Goal: Transaction & Acquisition: Purchase product/service

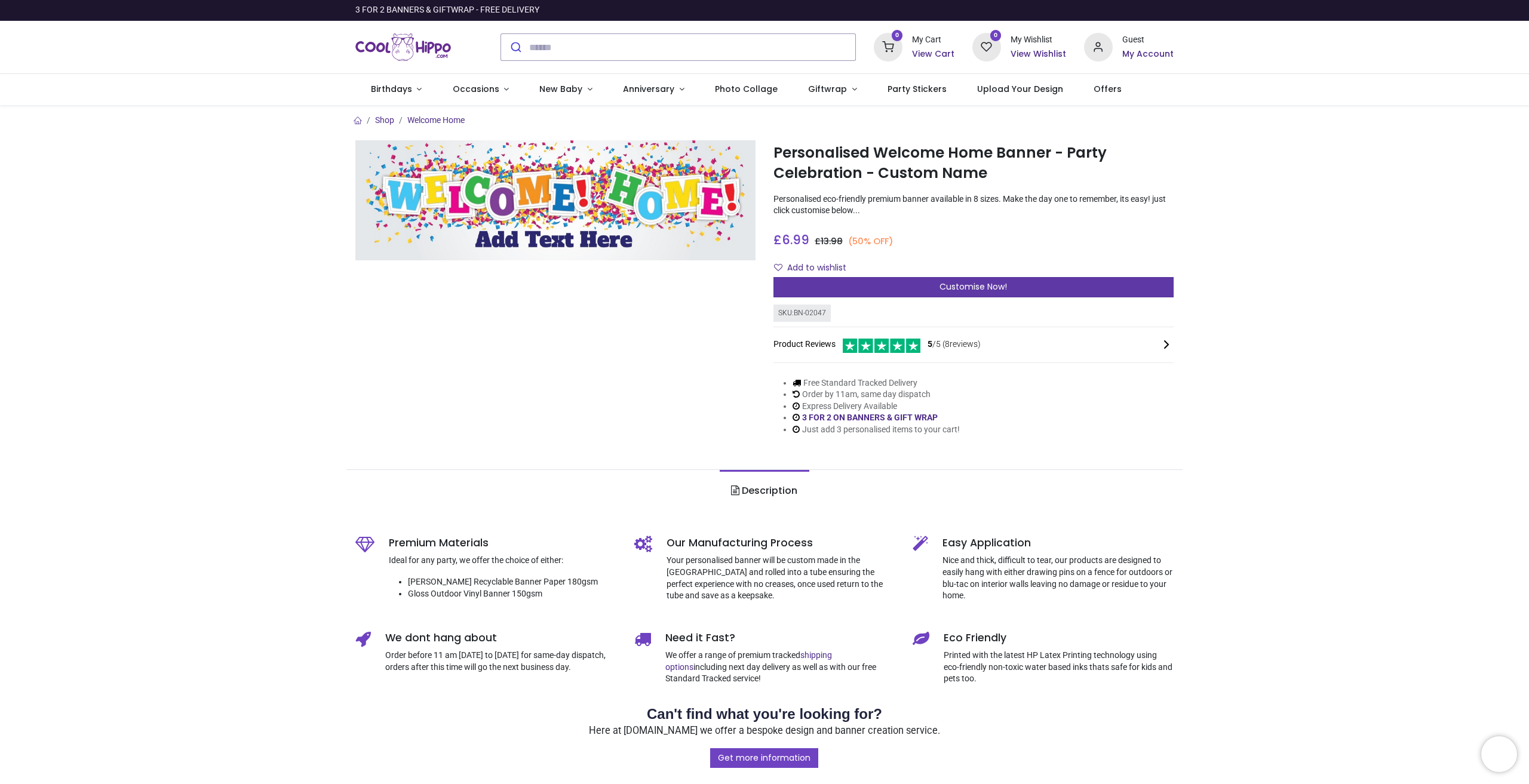
click at [936, 282] on div "Customise Now!" at bounding box center [973, 287] width 400 height 20
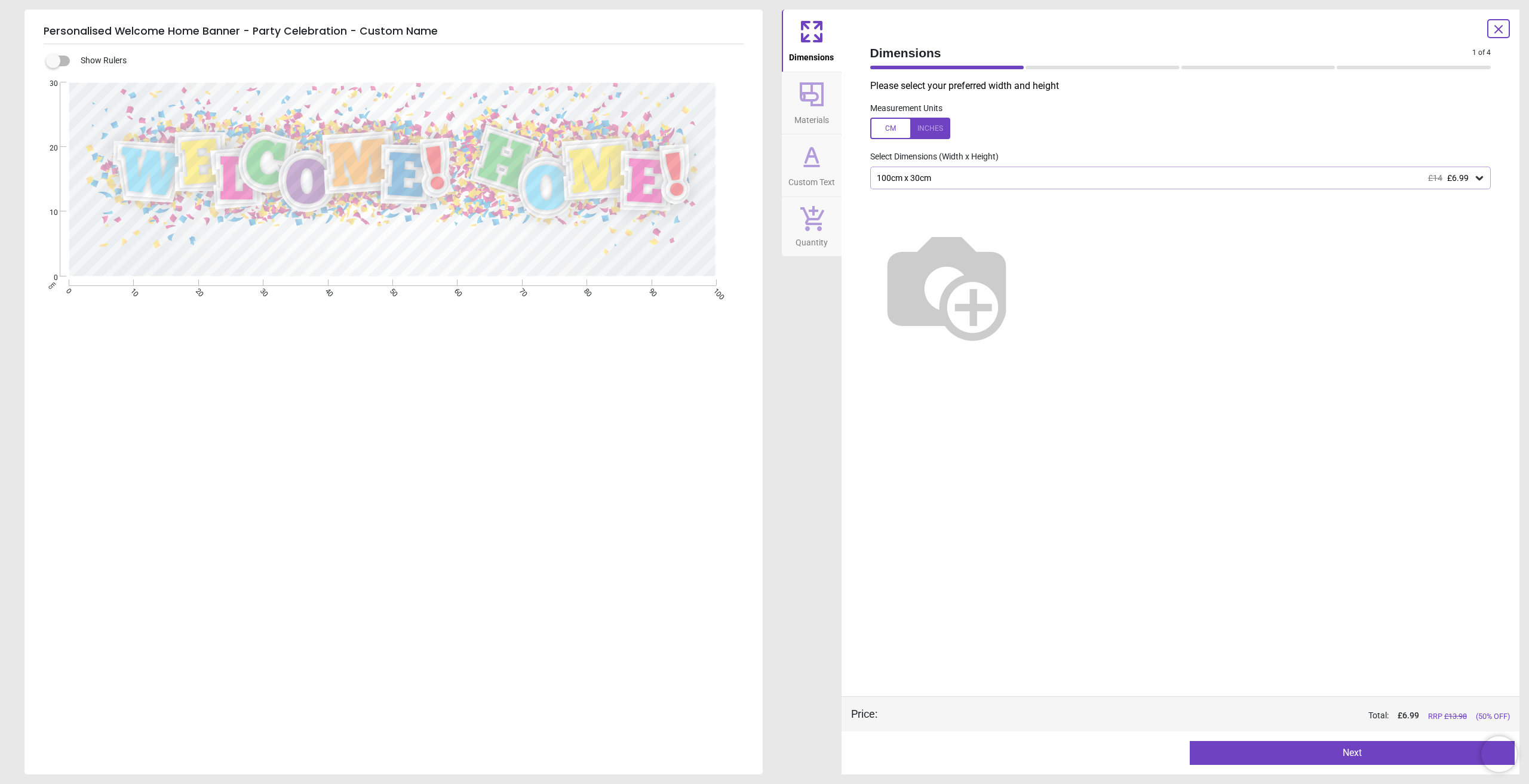
click at [1007, 183] on div "100cm x 30cm £14 £6.99" at bounding box center [1175, 178] width 598 height 10
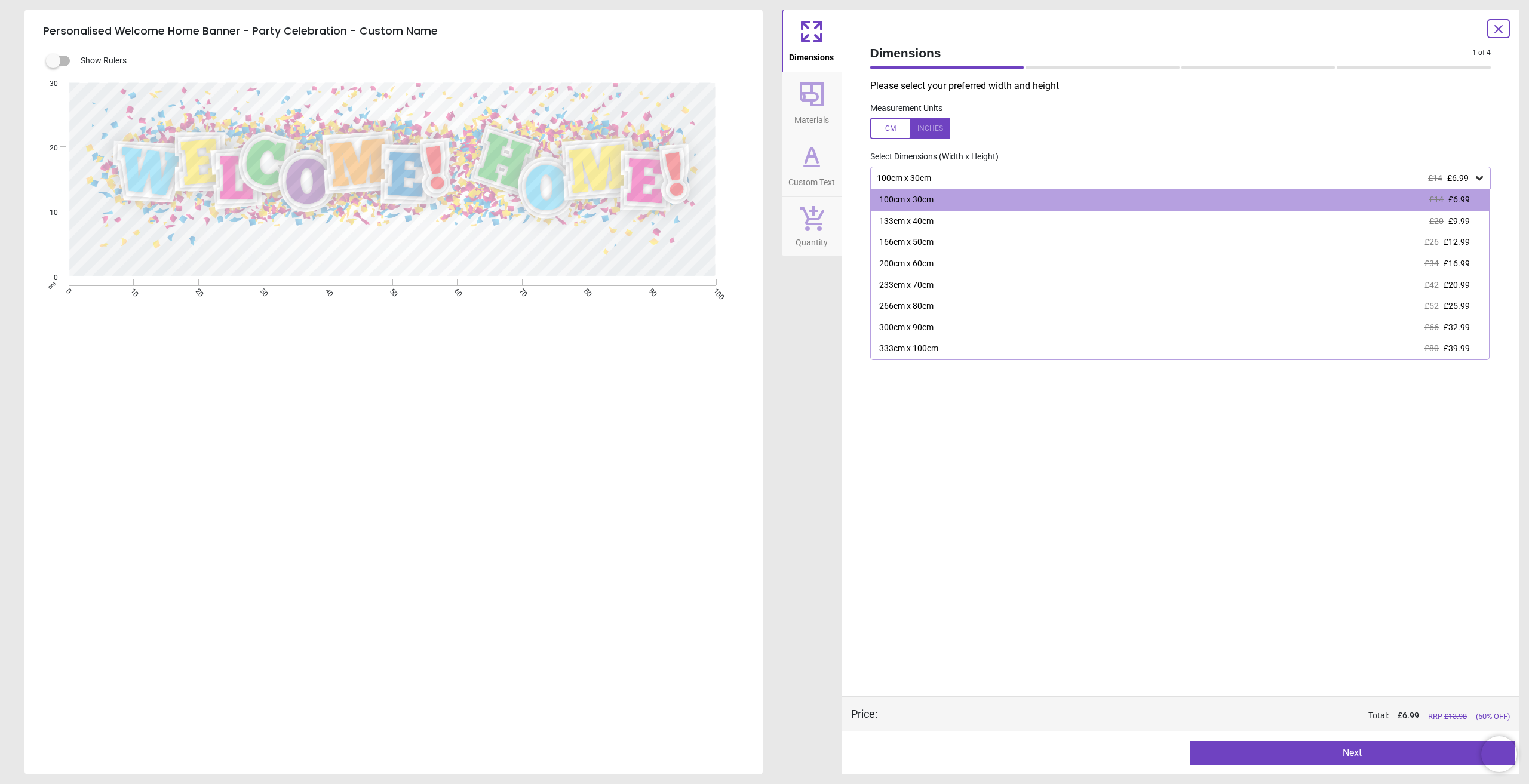
click at [1007, 183] on div "100cm x 30cm £14 £6.99" at bounding box center [1175, 178] width 598 height 10
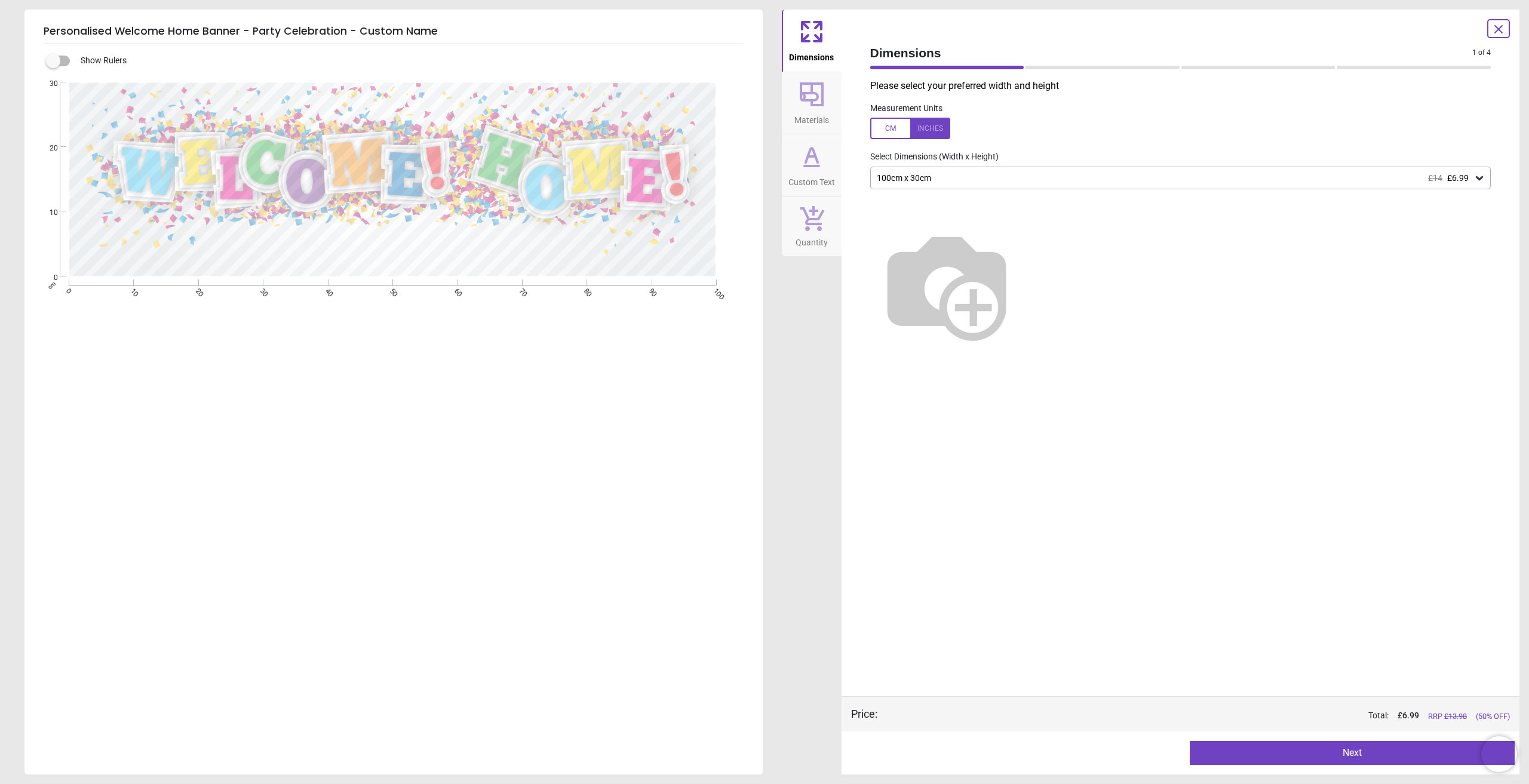
click at [969, 185] on div "100cm x 30cm £14 £6.99" at bounding box center [1181, 178] width 621 height 23
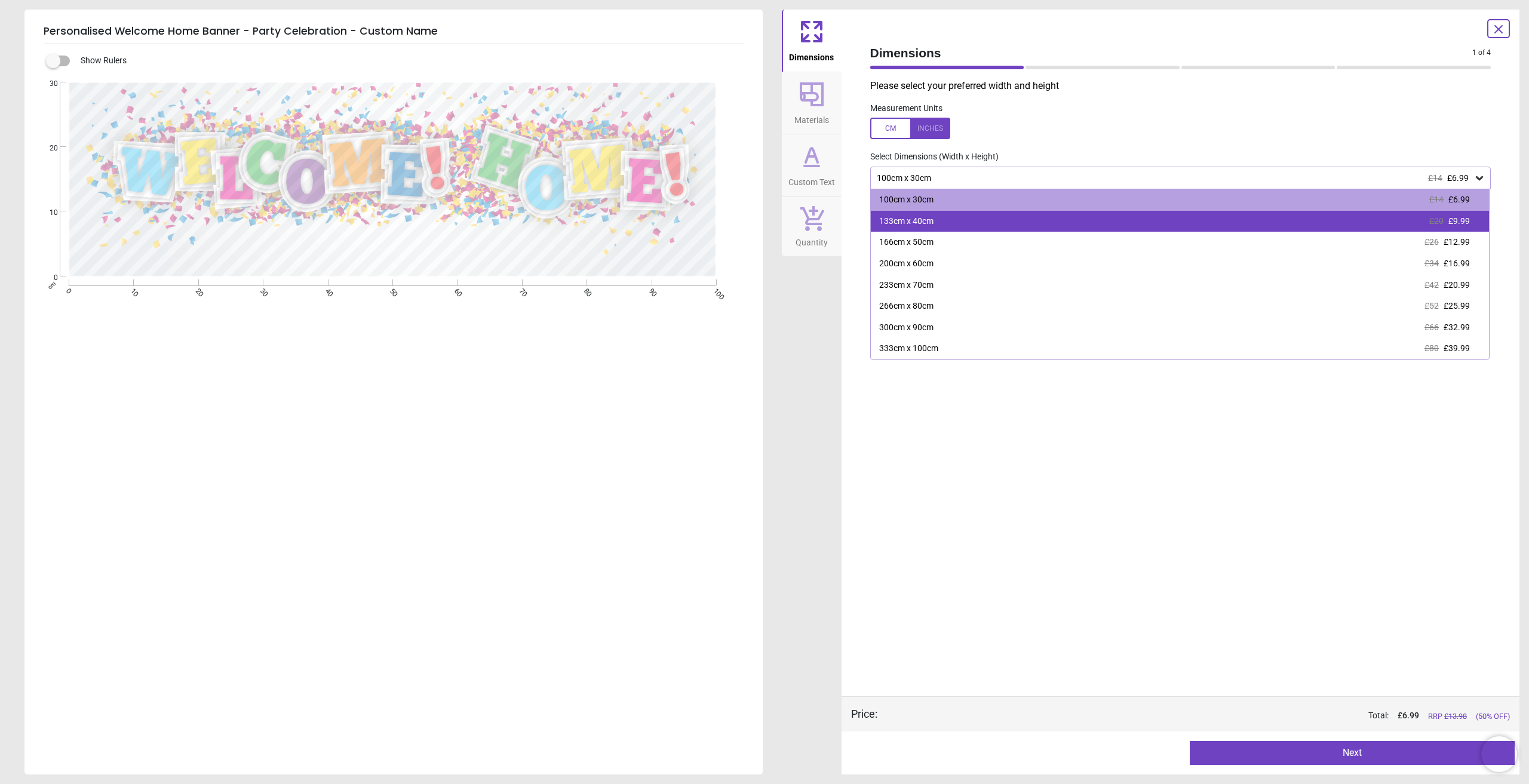
click at [932, 216] on div "133cm x 40cm £20 £9.99" at bounding box center [1180, 221] width 619 height 21
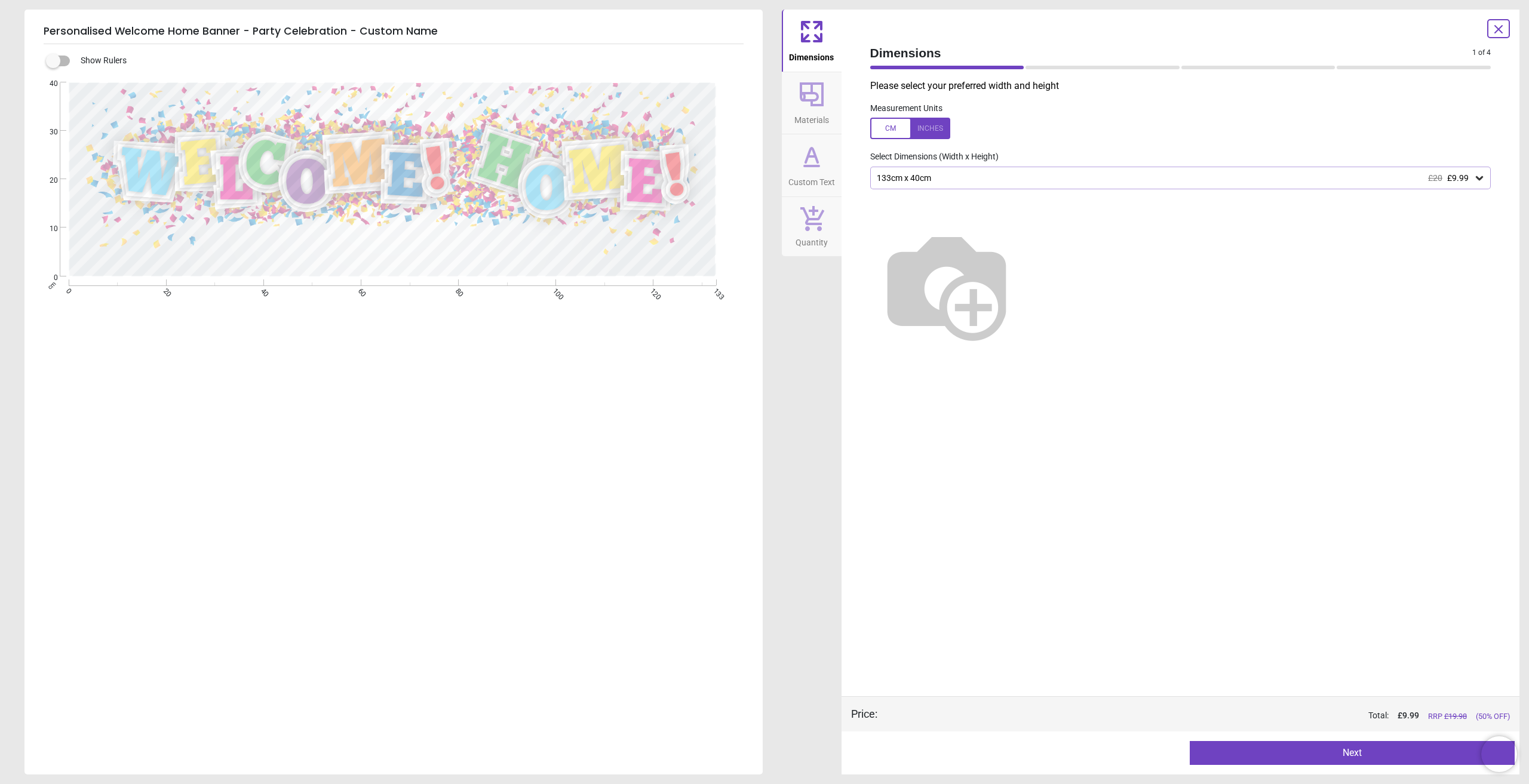
click at [813, 97] on icon at bounding box center [811, 94] width 29 height 29
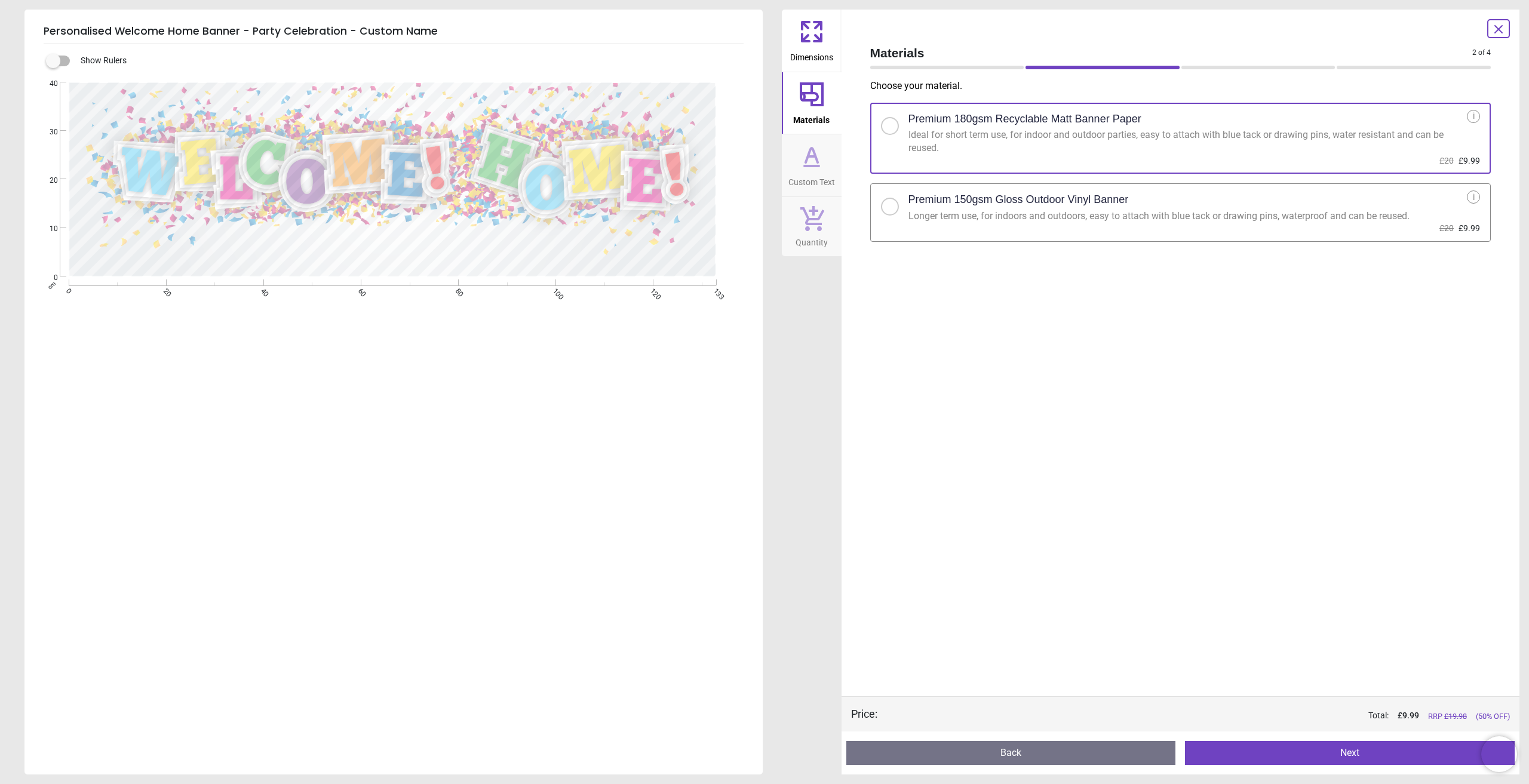
click at [814, 166] on icon at bounding box center [812, 166] width 15 height 0
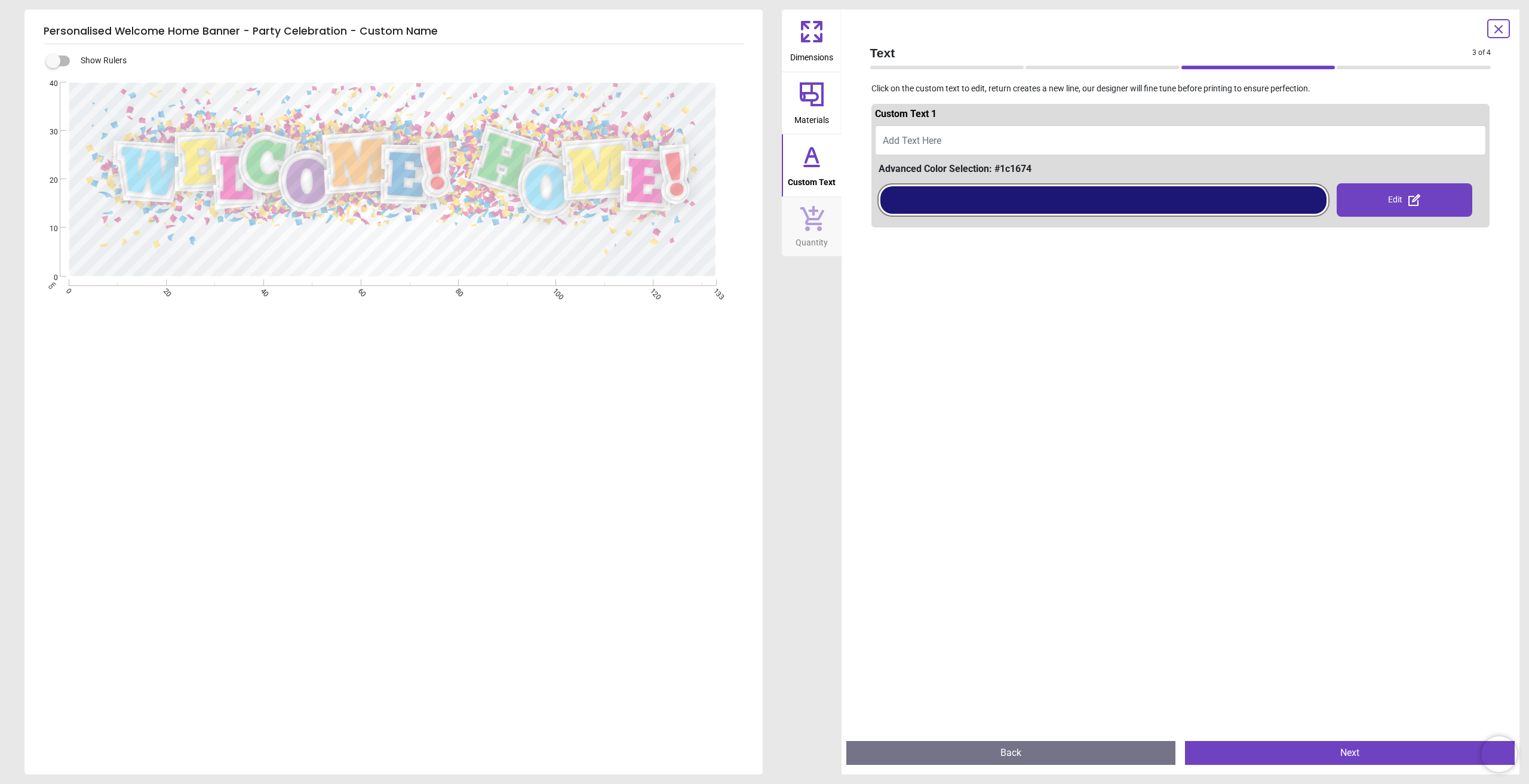
click at [926, 148] on button "Add Text Here" at bounding box center [1181, 140] width 612 height 30
click at [922, 138] on span "Add Text Here" at bounding box center [912, 141] width 59 height 12
type textarea "*"
type textarea "*******"
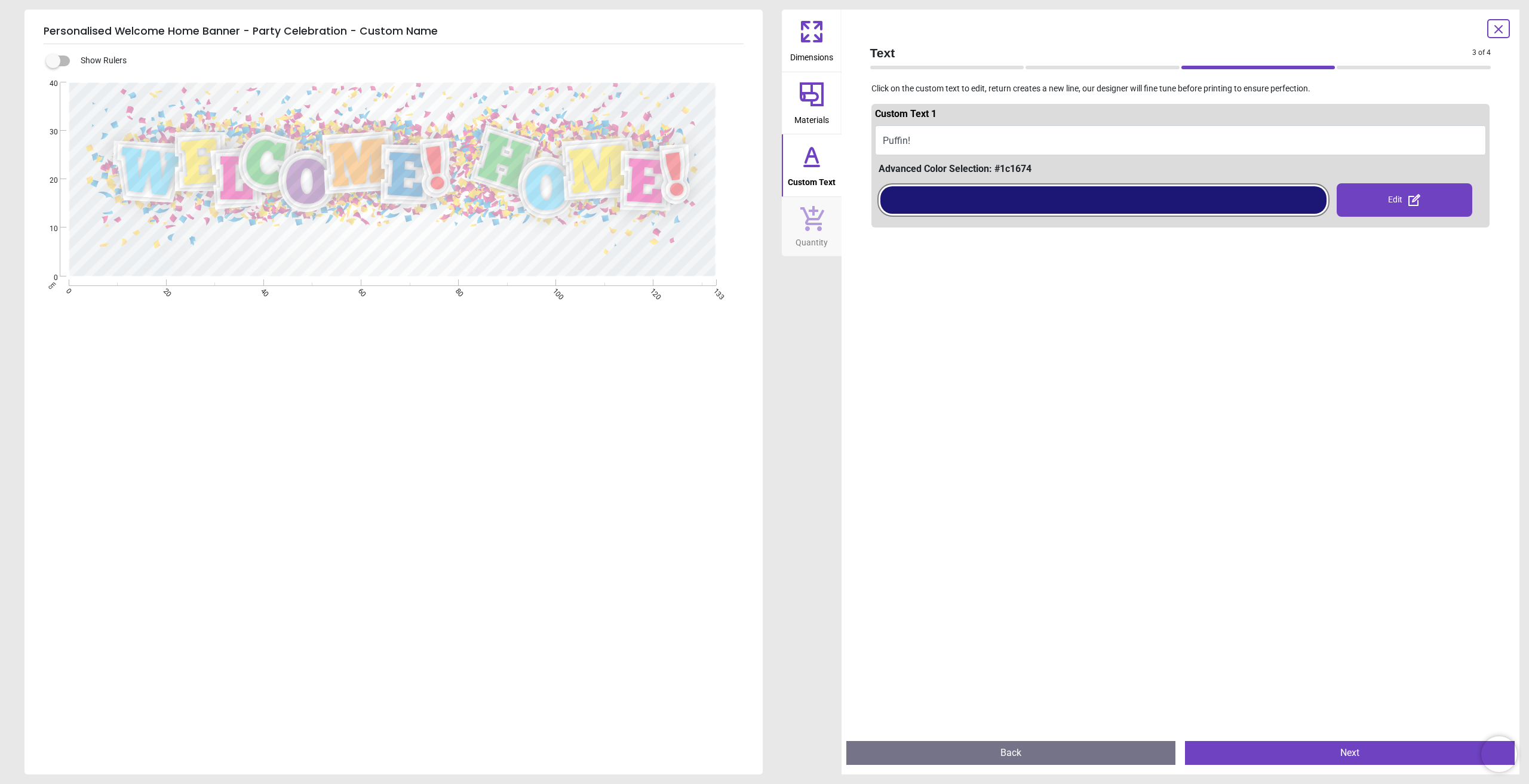
click at [1003, 210] on div at bounding box center [1103, 200] width 446 height 28
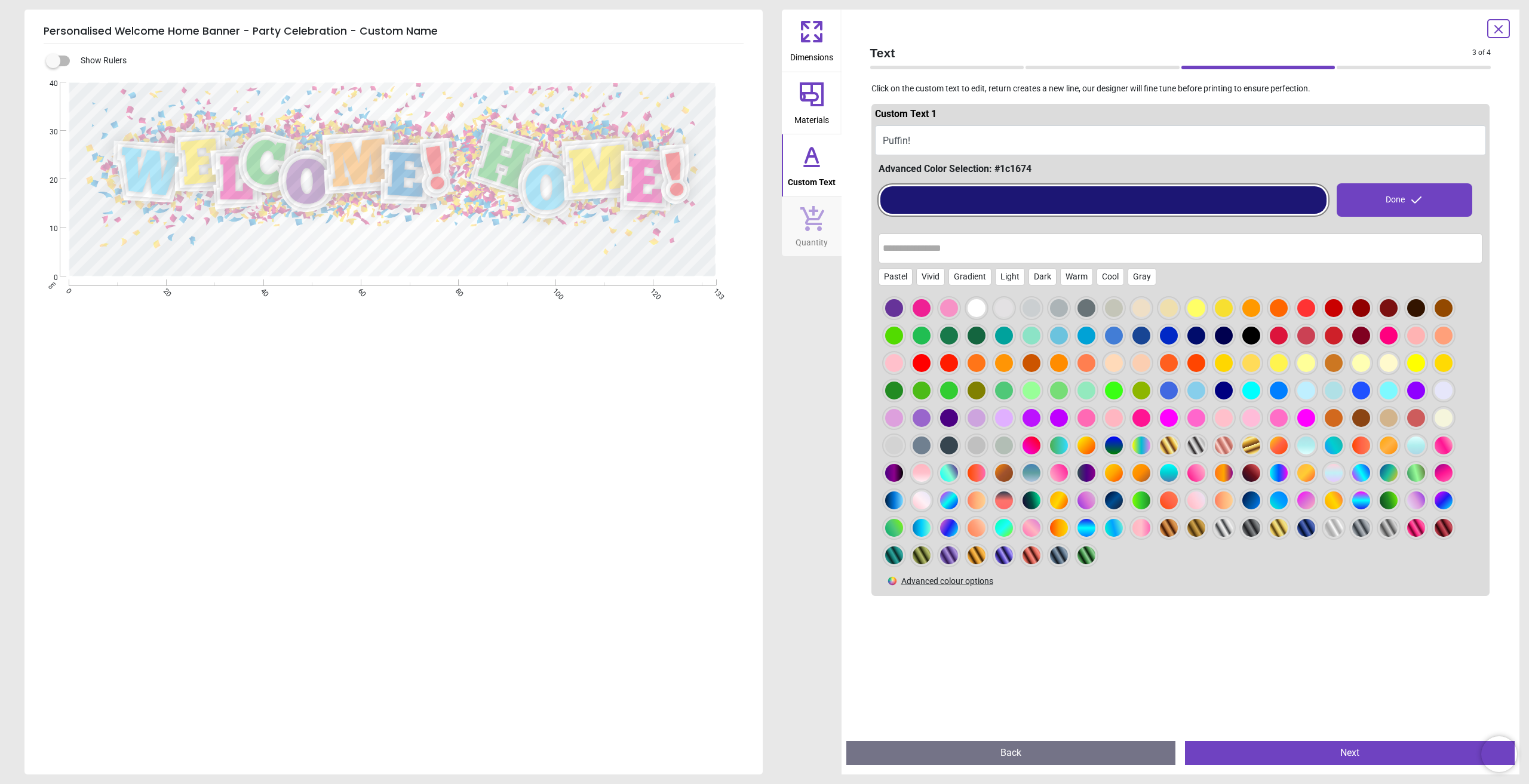
click at [1007, 382] on div at bounding box center [1004, 391] width 18 height 18
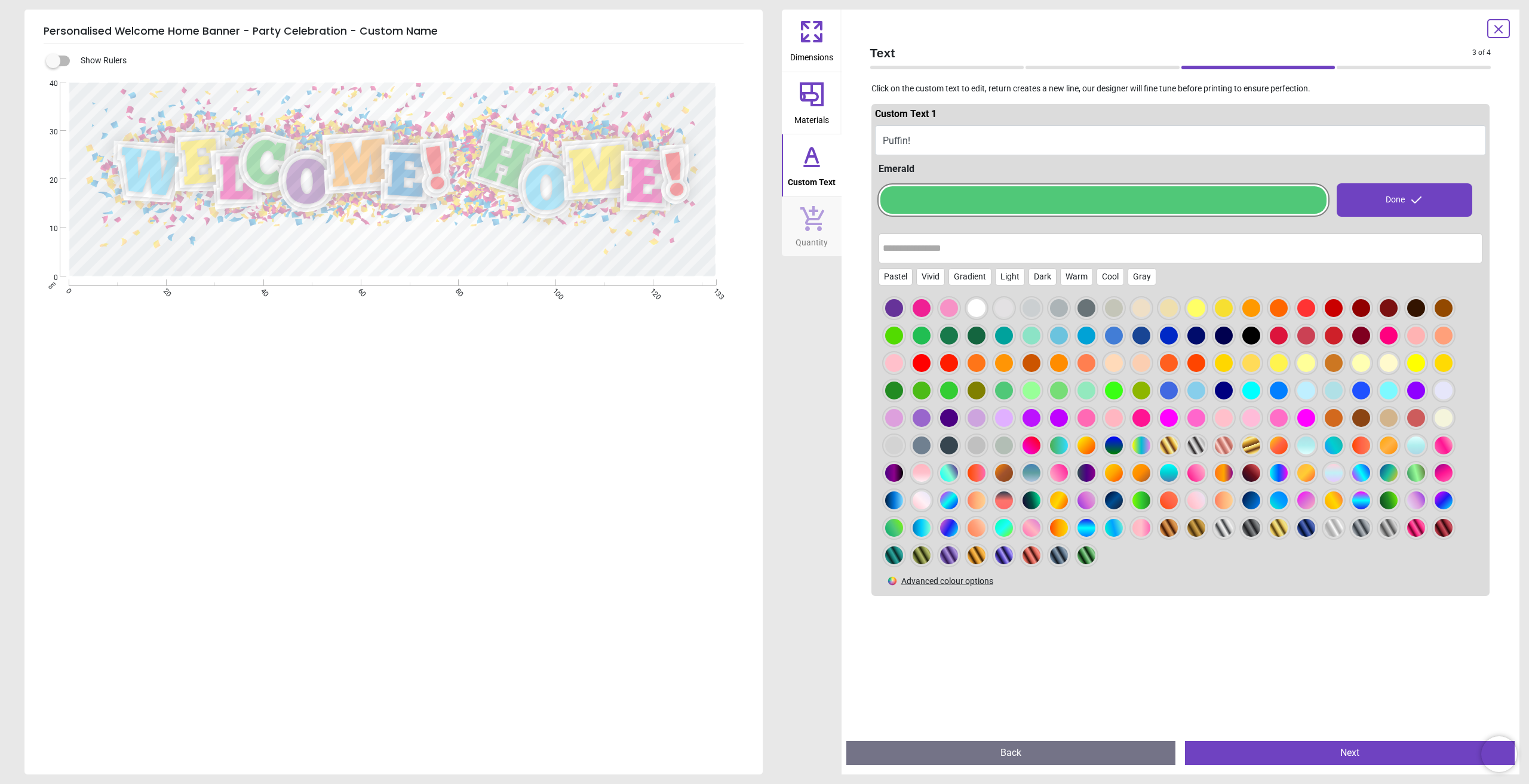
click at [929, 387] on div at bounding box center [922, 391] width 18 height 18
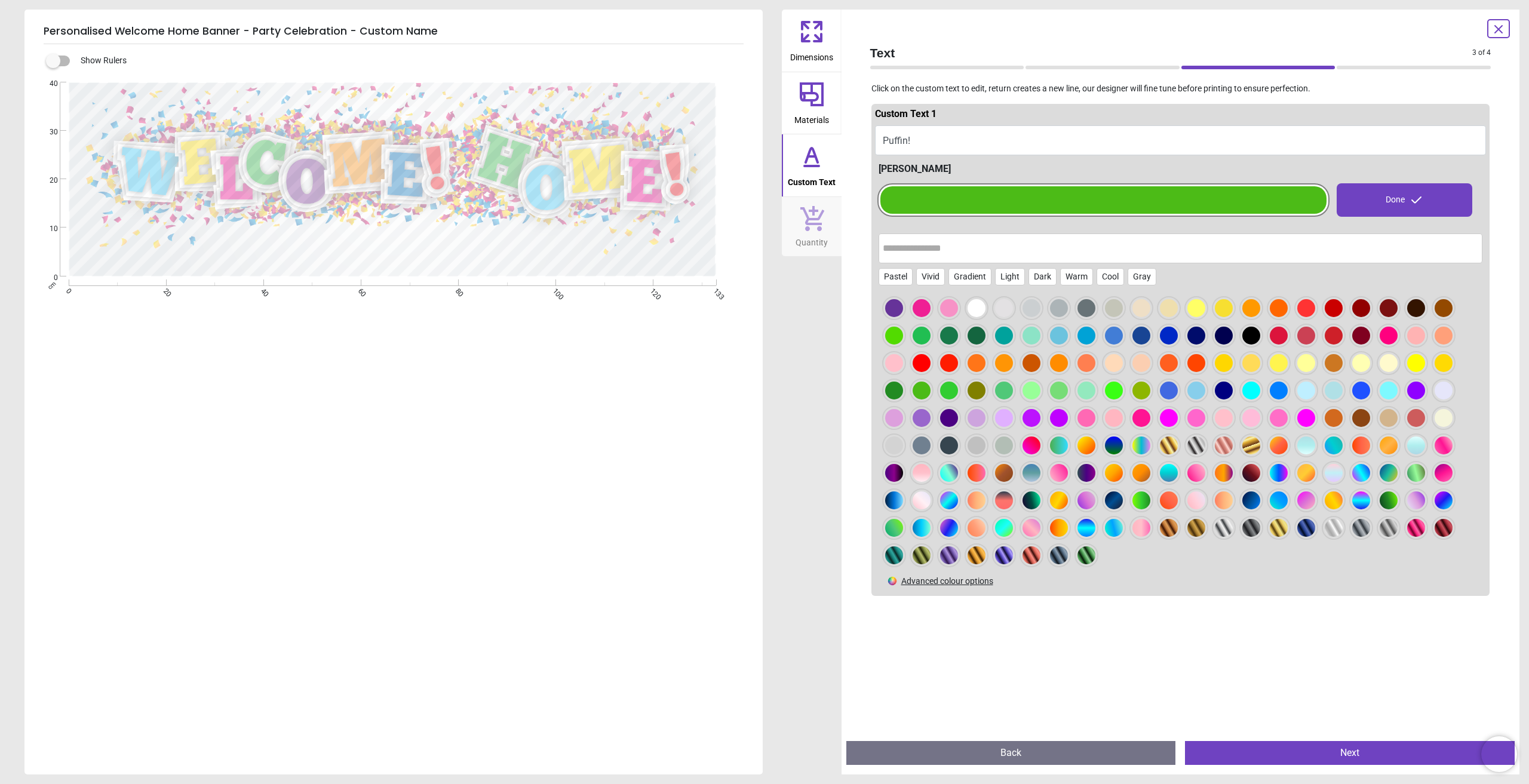
click at [1413, 310] on div at bounding box center [1416, 308] width 18 height 18
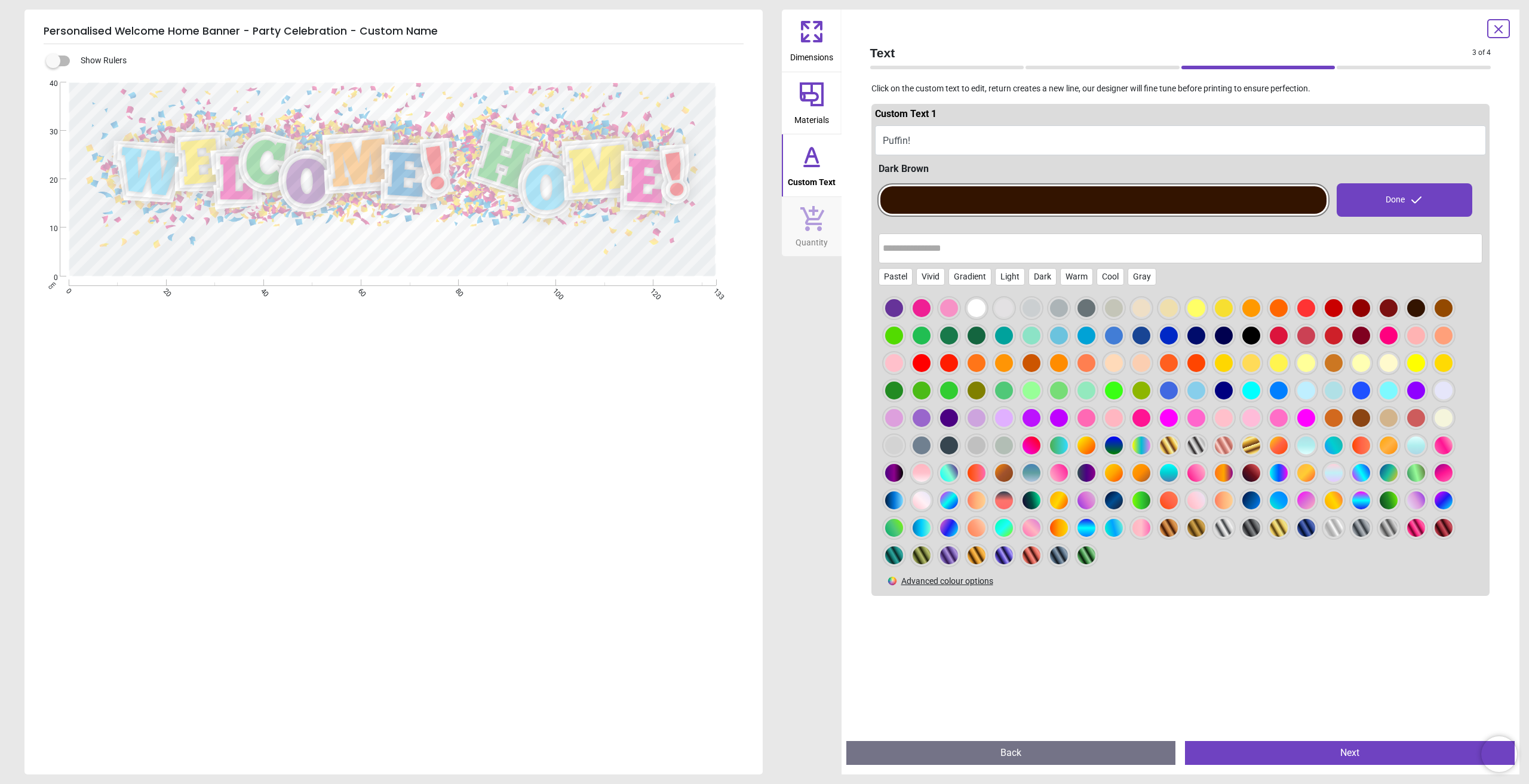
click at [1173, 529] on div at bounding box center [1169, 527] width 18 height 18
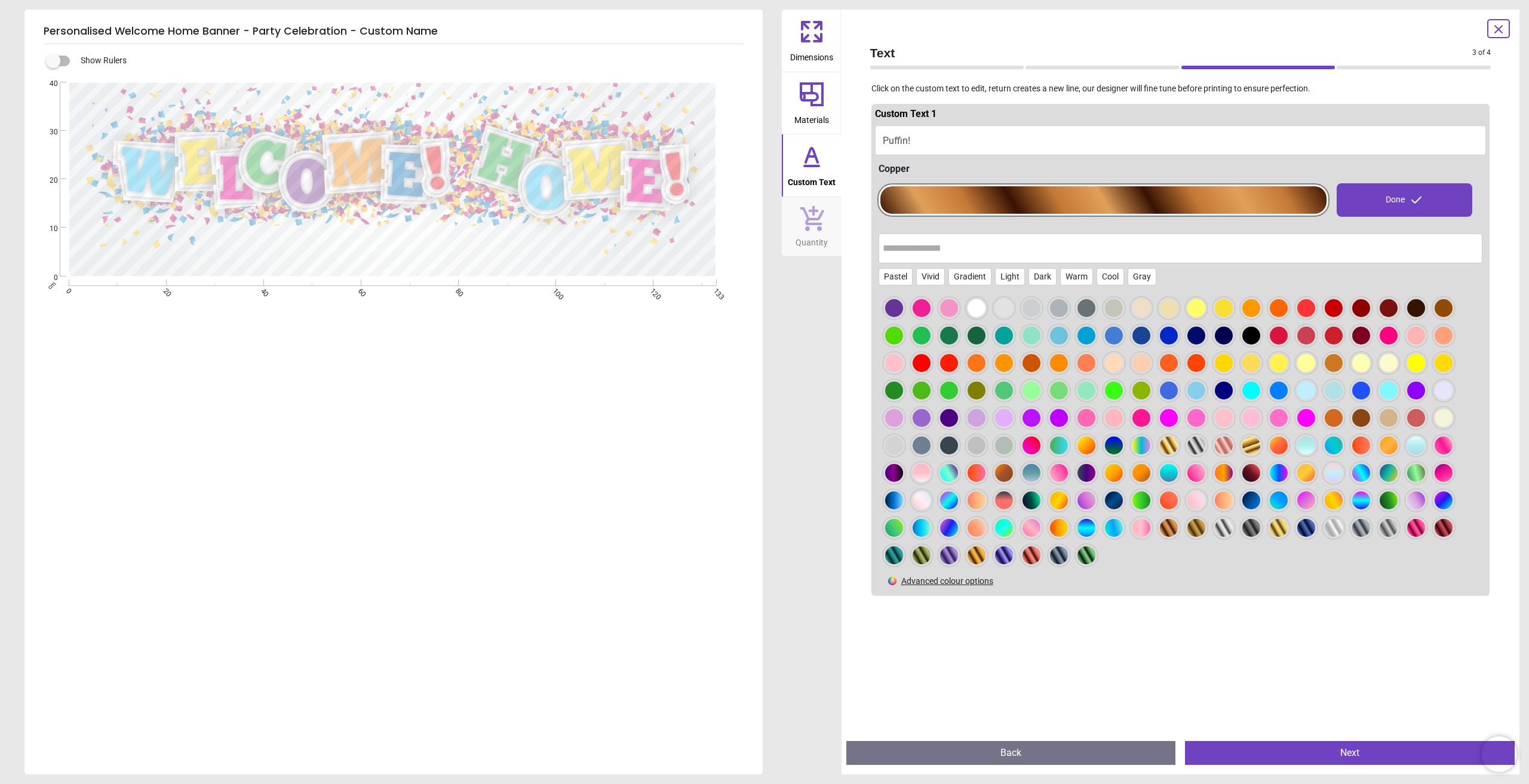
click at [1060, 500] on div at bounding box center [1059, 500] width 18 height 18
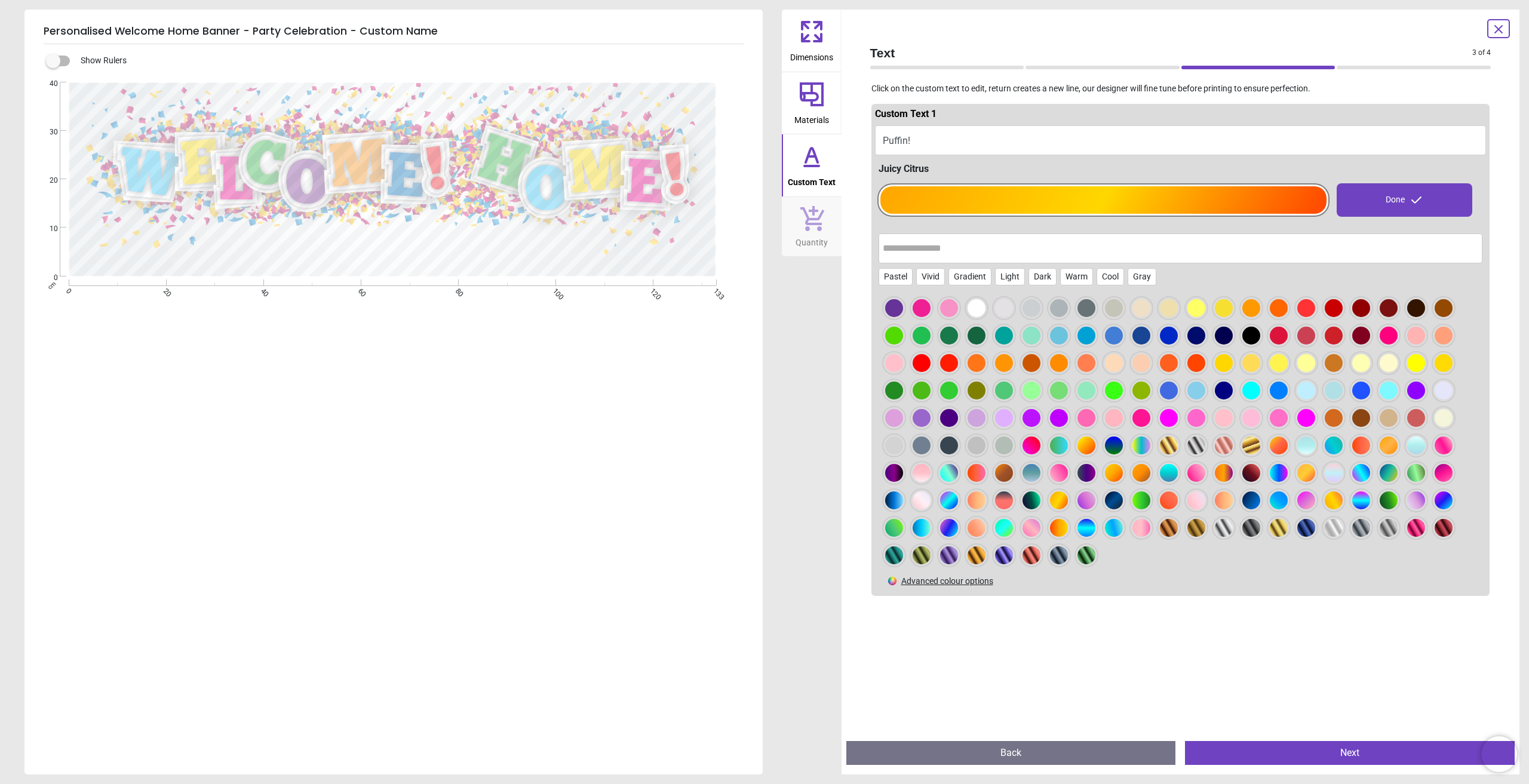
click at [436, 247] on textarea "*******" at bounding box center [391, 246] width 525 height 33
click at [975, 336] on div at bounding box center [977, 336] width 18 height 18
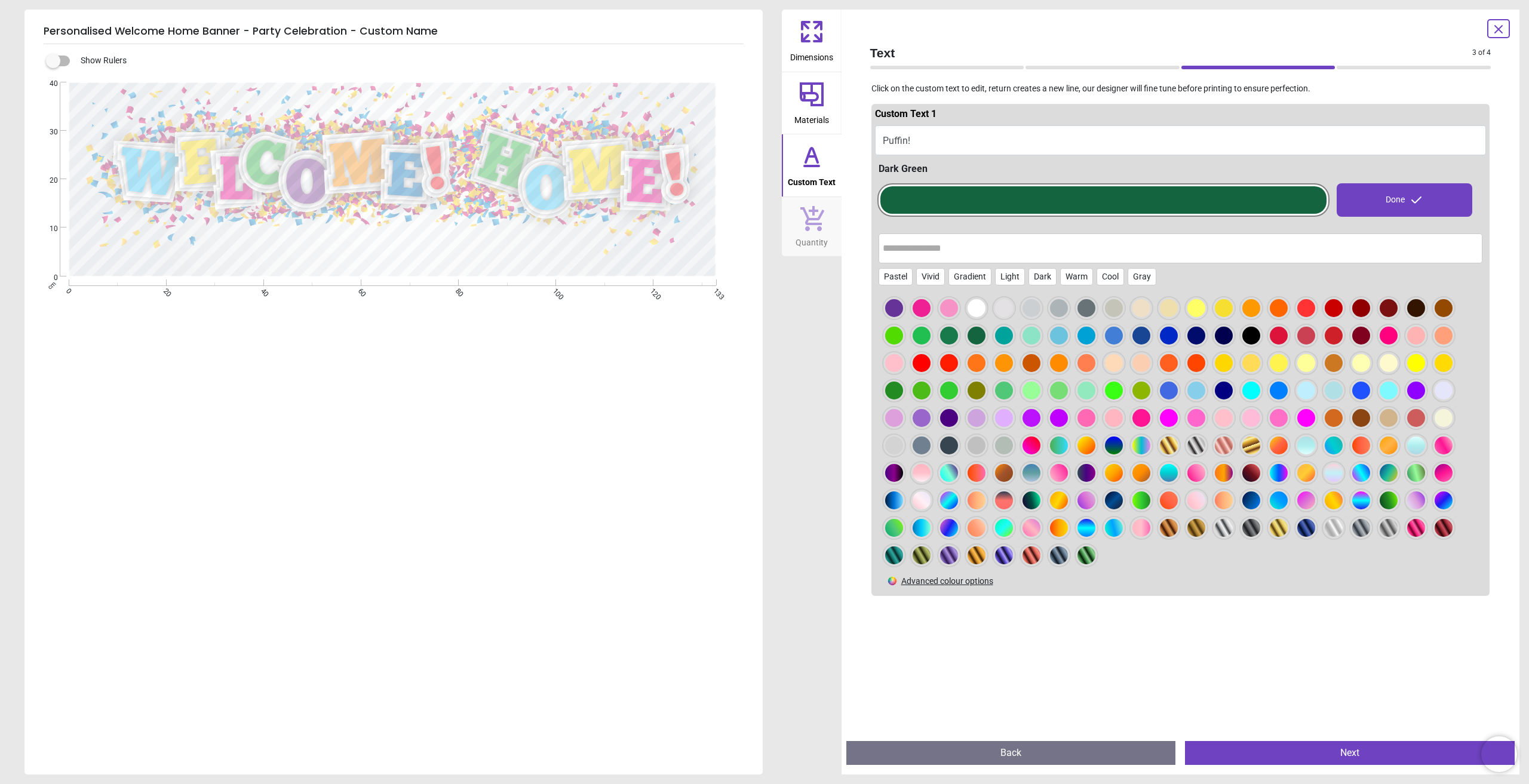
click at [1094, 554] on div at bounding box center [1086, 555] width 18 height 18
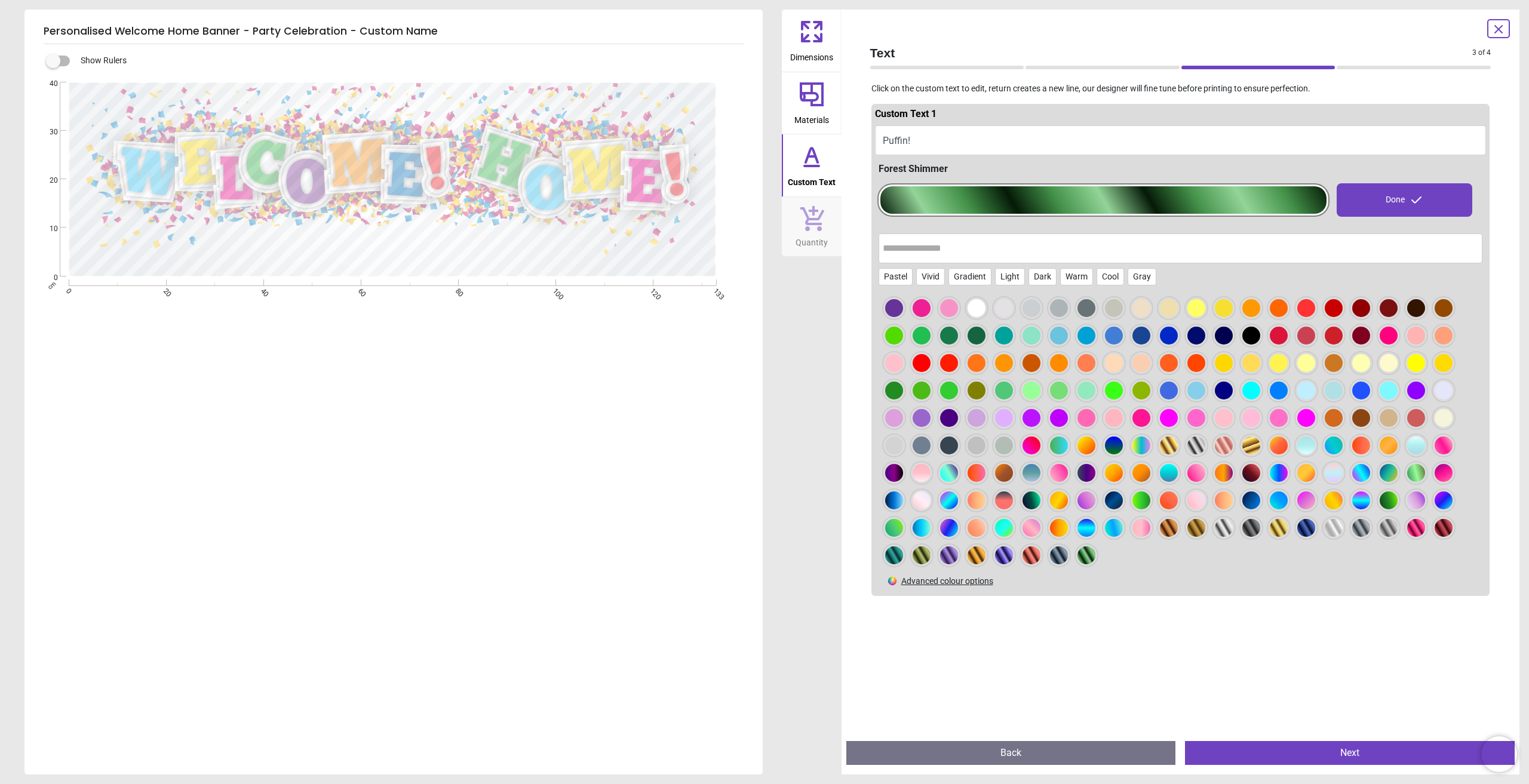
click at [914, 407] on div at bounding box center [1181, 431] width 604 height 278
click at [894, 402] on div at bounding box center [1181, 431] width 604 height 278
click at [894, 396] on div at bounding box center [894, 391] width 18 height 18
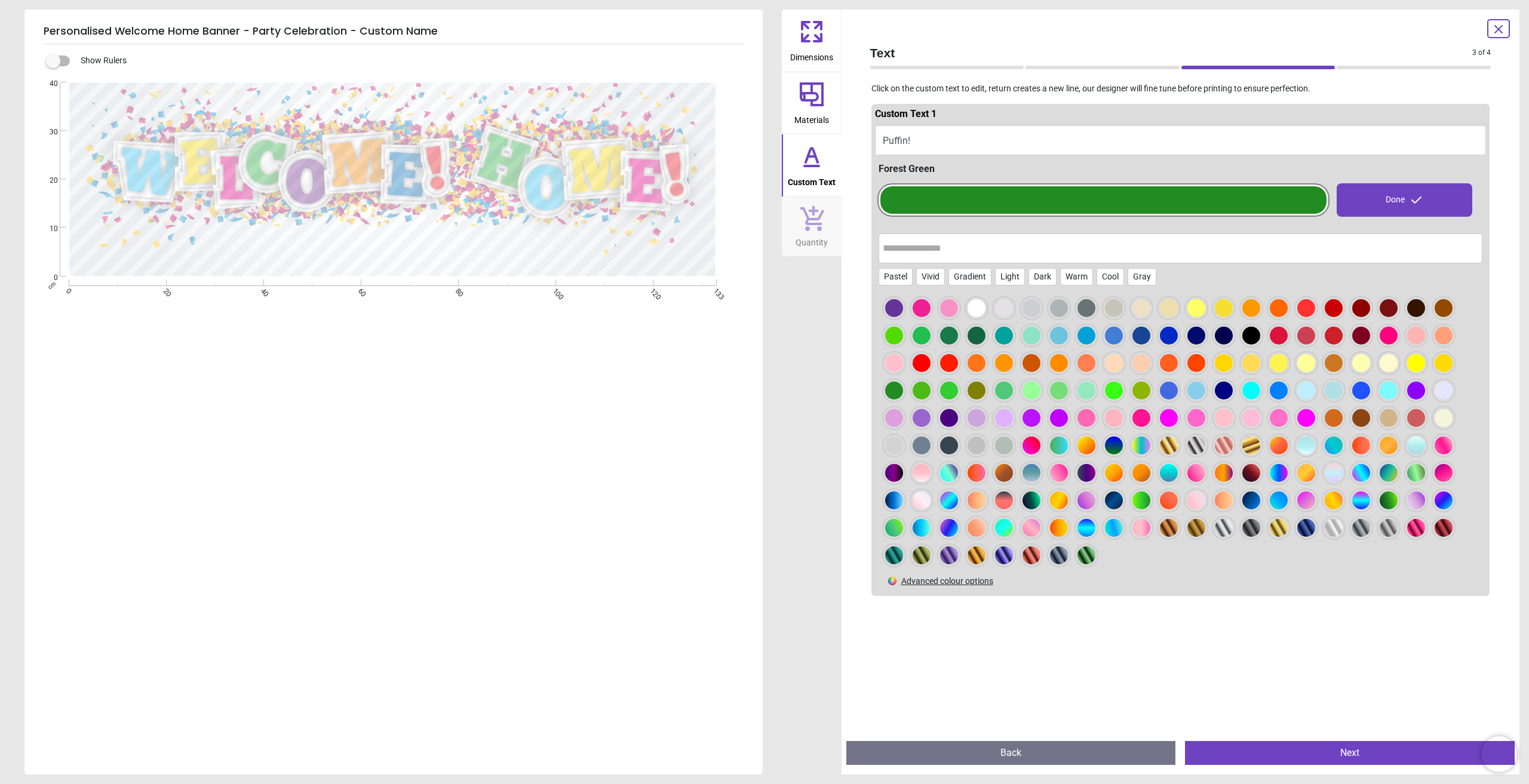
click at [920, 394] on div at bounding box center [922, 391] width 18 height 18
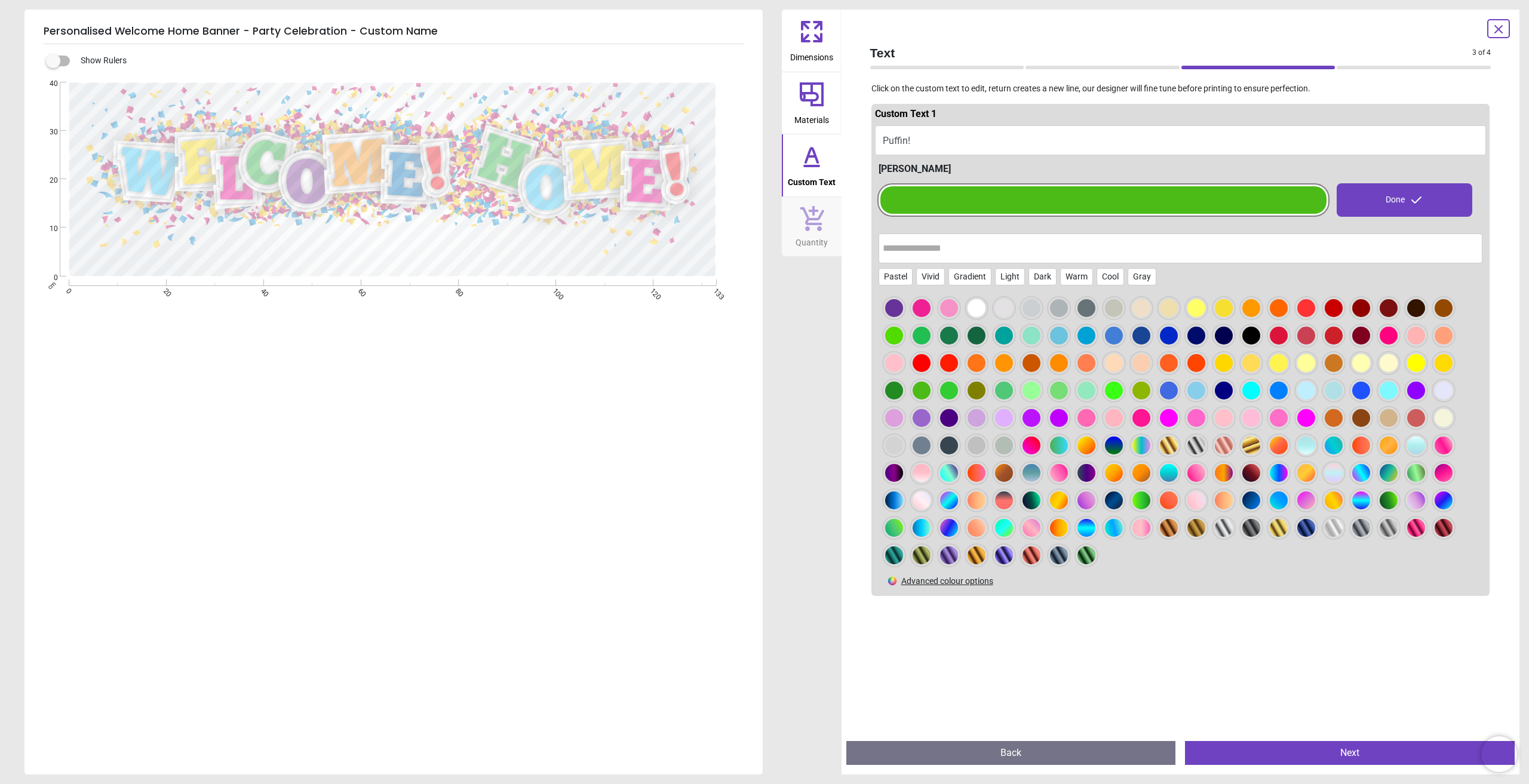
click at [1391, 200] on div "Done" at bounding box center [1404, 200] width 135 height 34
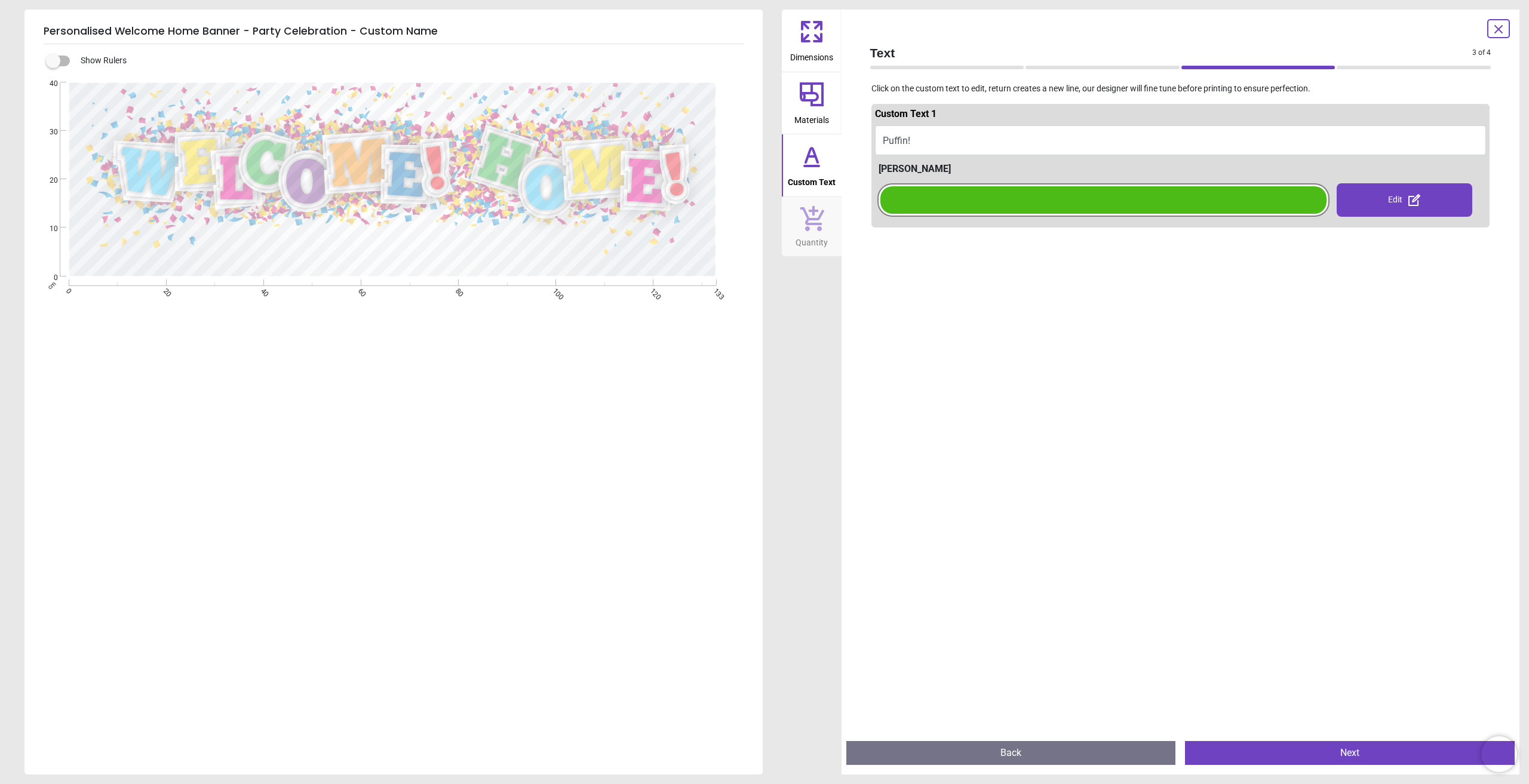
click at [821, 227] on icon at bounding box center [812, 219] width 24 height 25
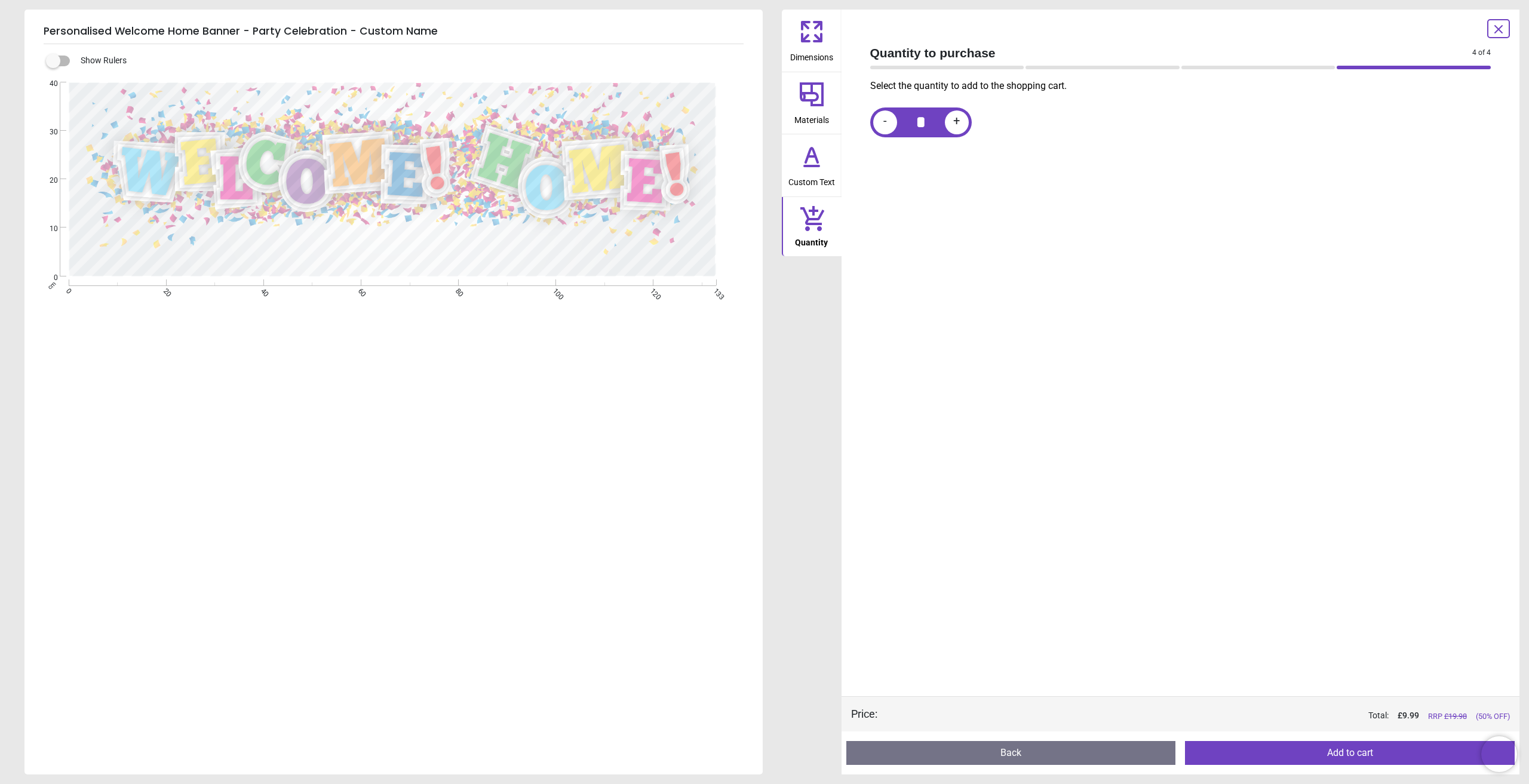
click at [1352, 750] on button "Add to cart" at bounding box center [1350, 753] width 330 height 24
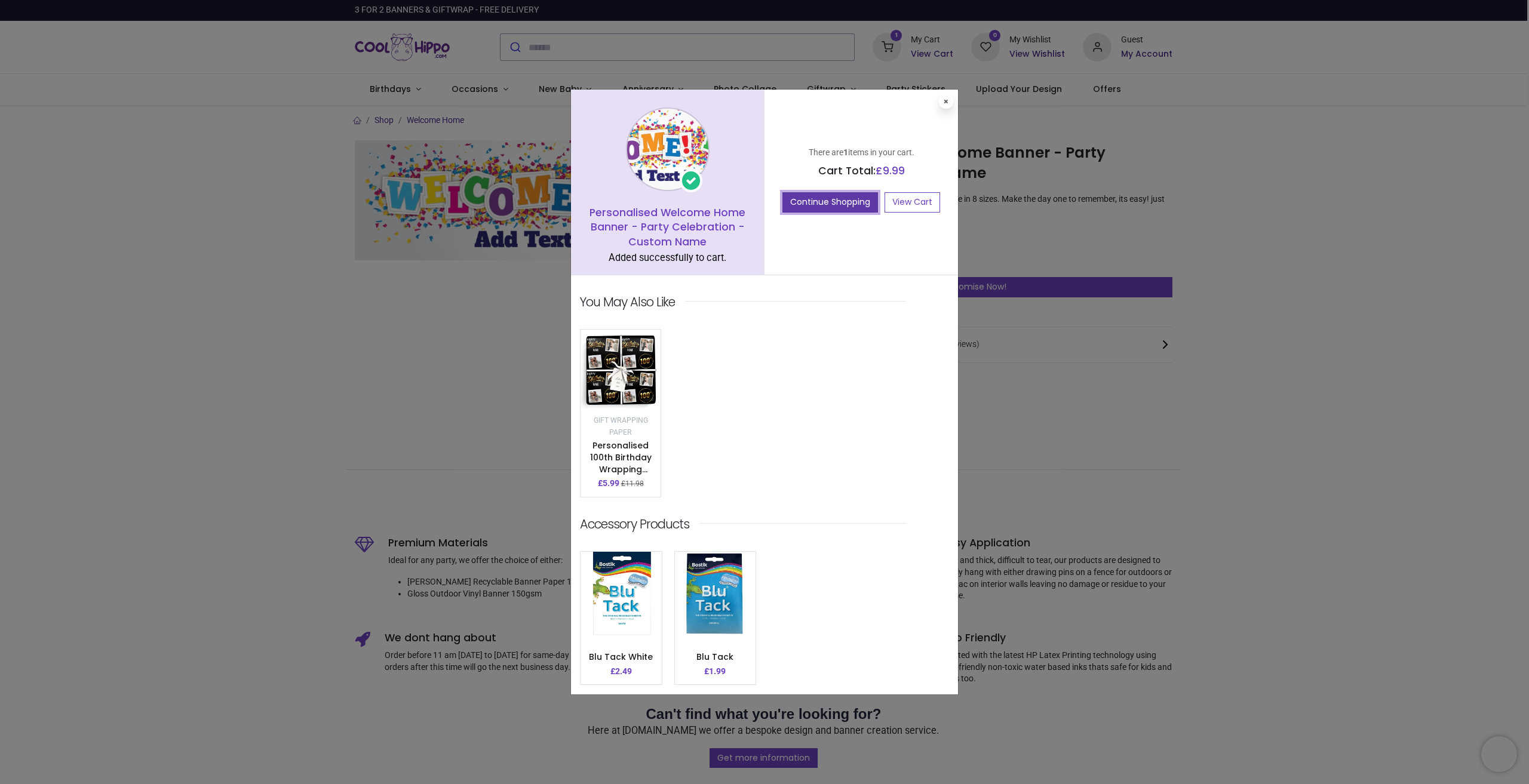
click at [844, 207] on button "Continue Shopping" at bounding box center [830, 203] width 96 height 20
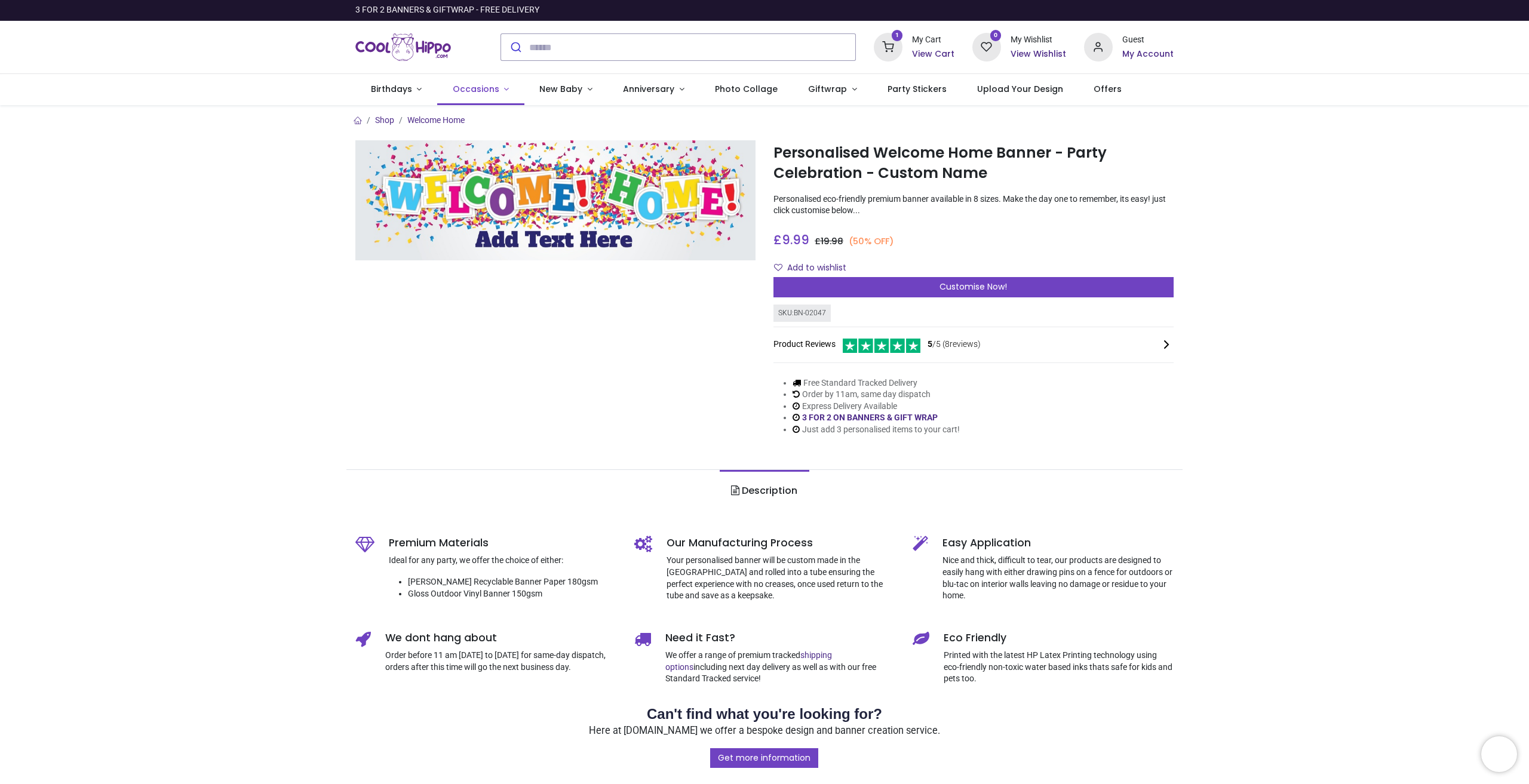
click at [481, 89] on span "Occasions" at bounding box center [476, 88] width 47 height 12
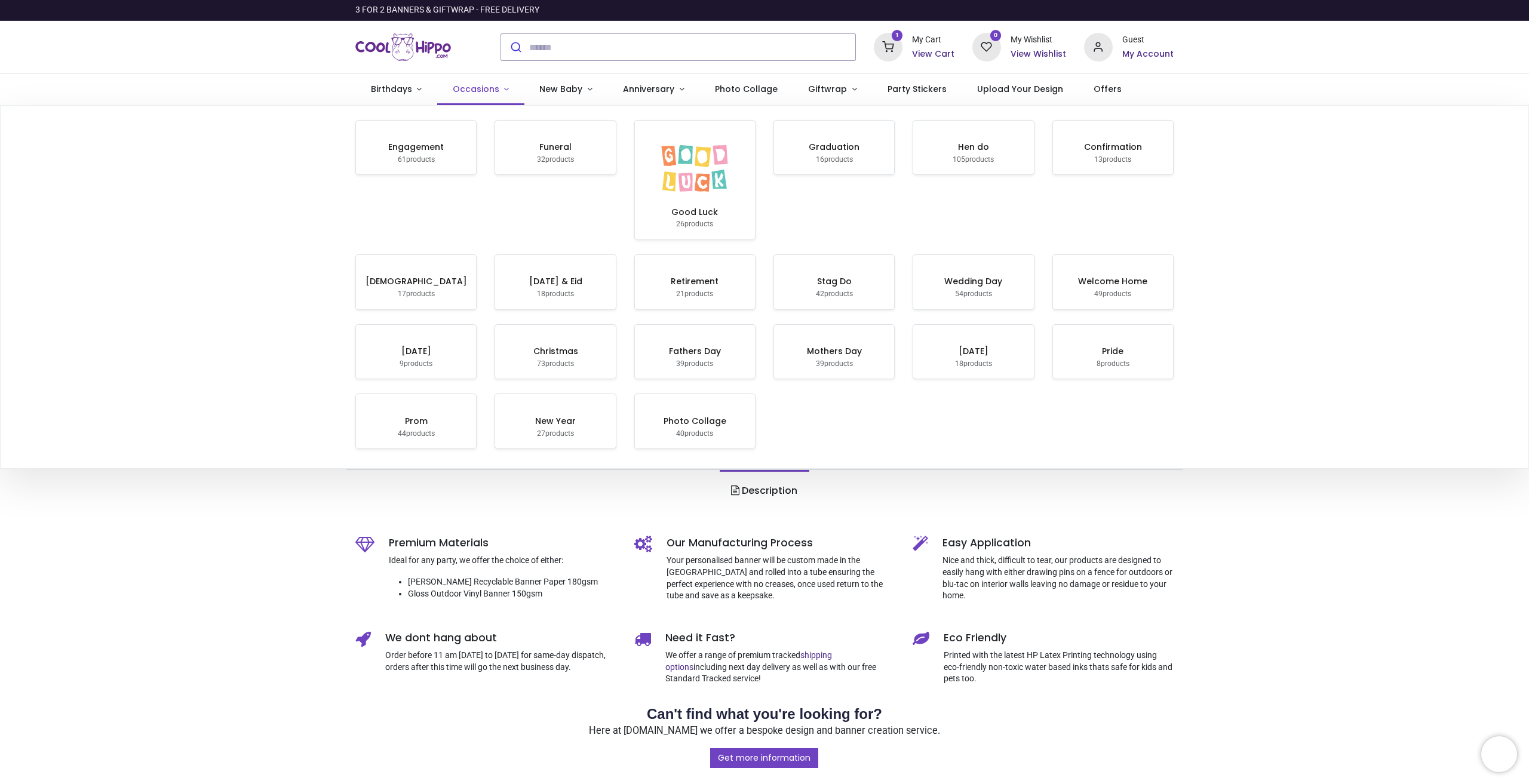
click at [481, 89] on span "Occasions" at bounding box center [476, 88] width 47 height 12
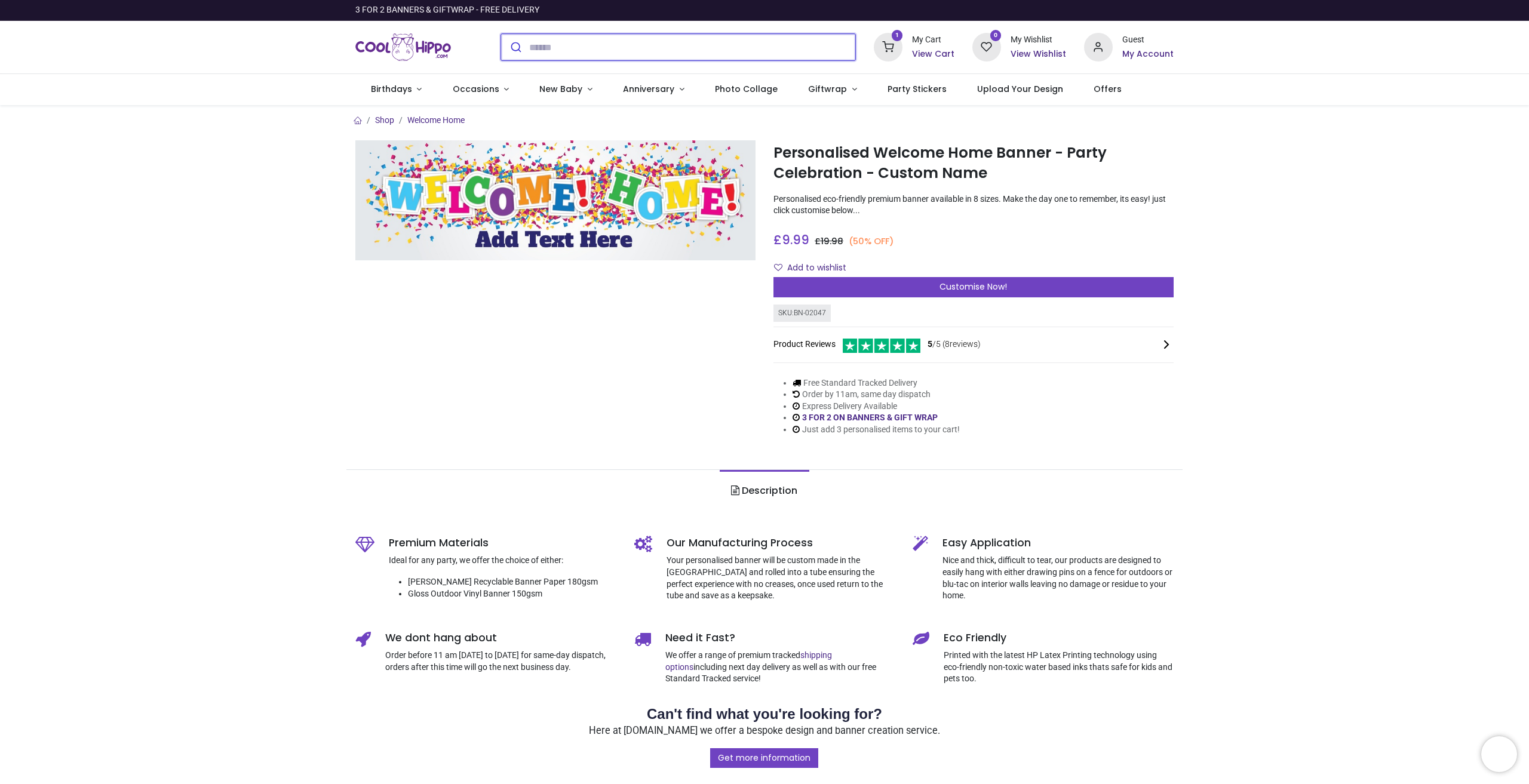
click at [554, 50] on input "search" at bounding box center [692, 48] width 326 height 26
type input "********"
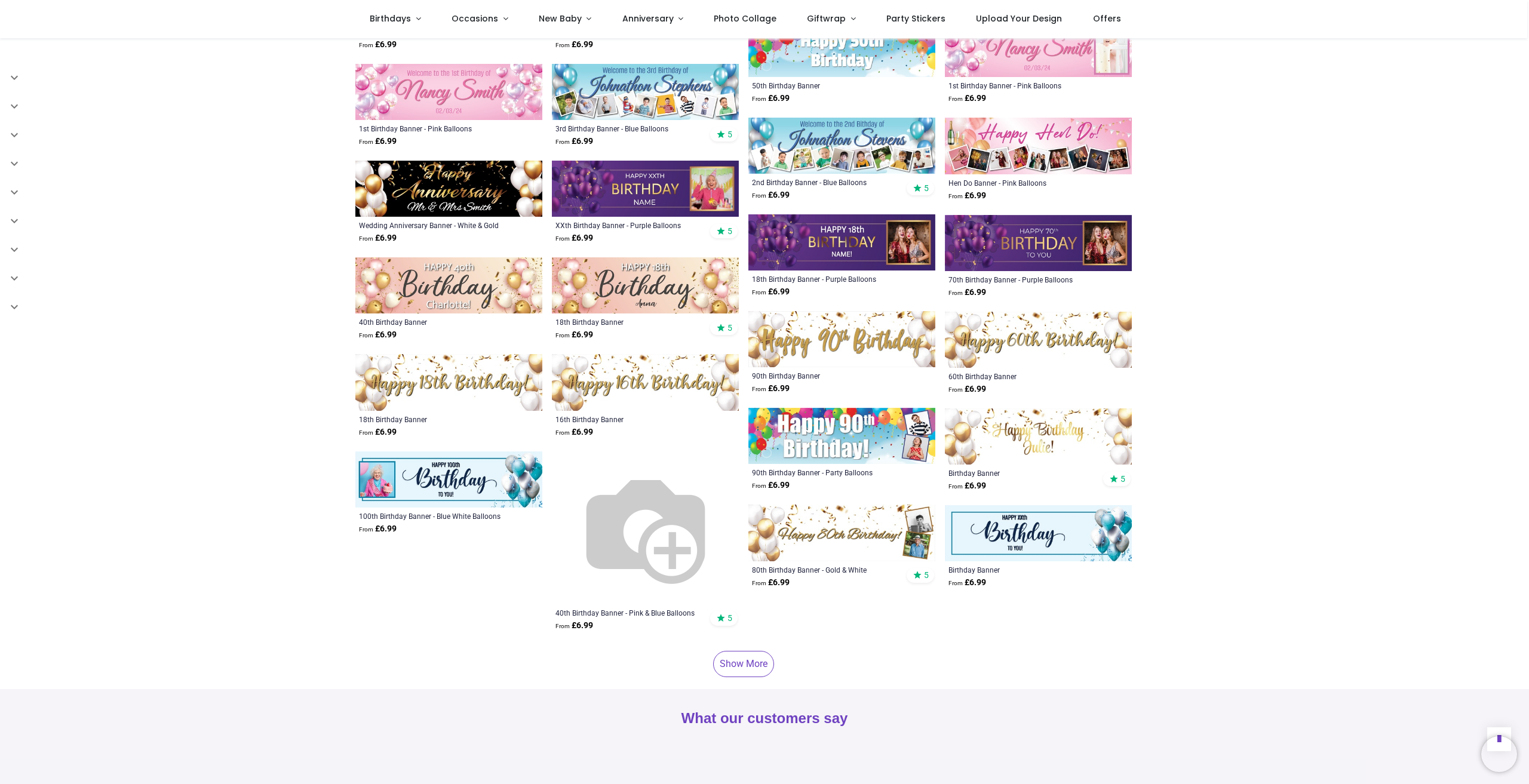
scroll to position [2389, 0]
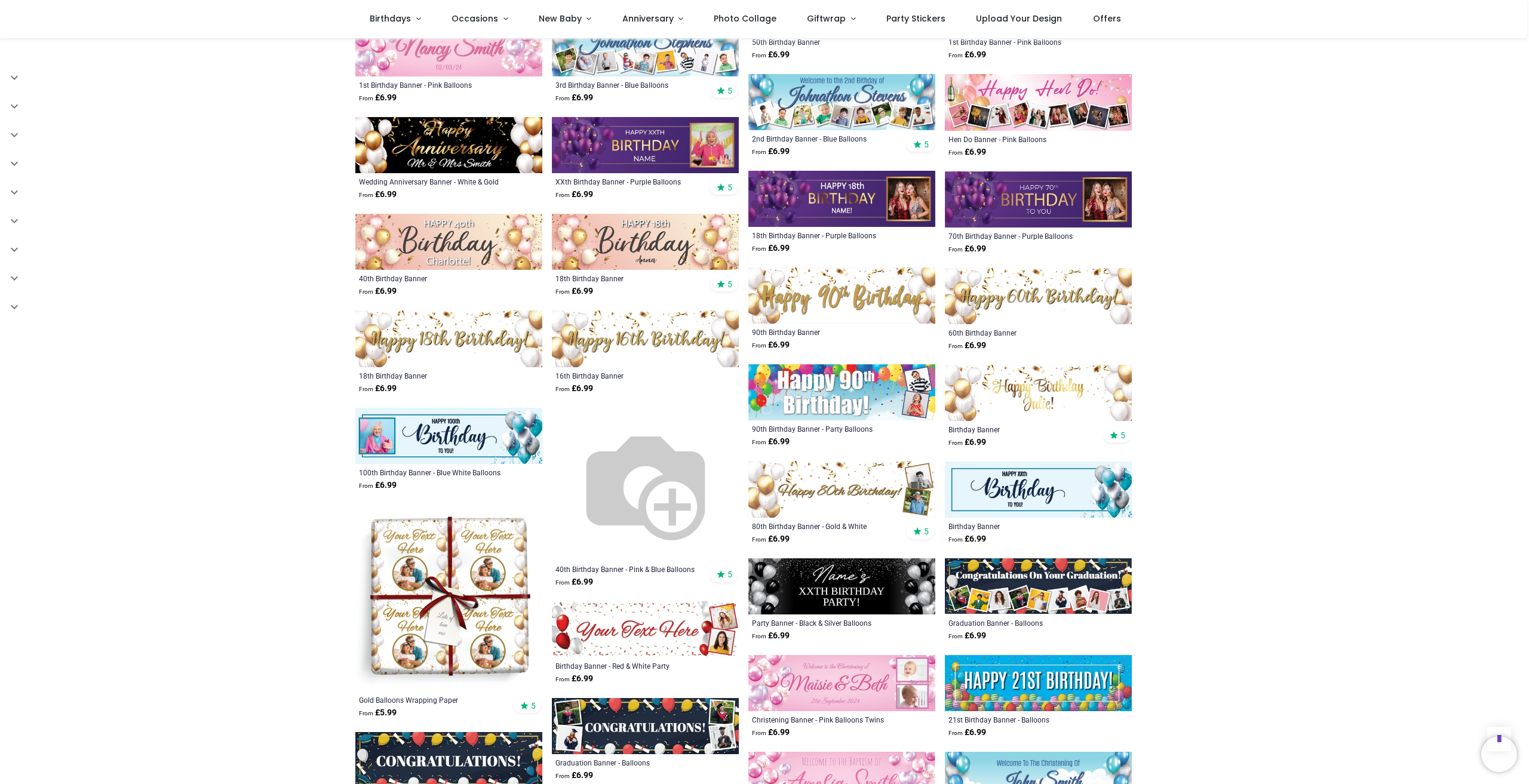
scroll to position [2187, 0]
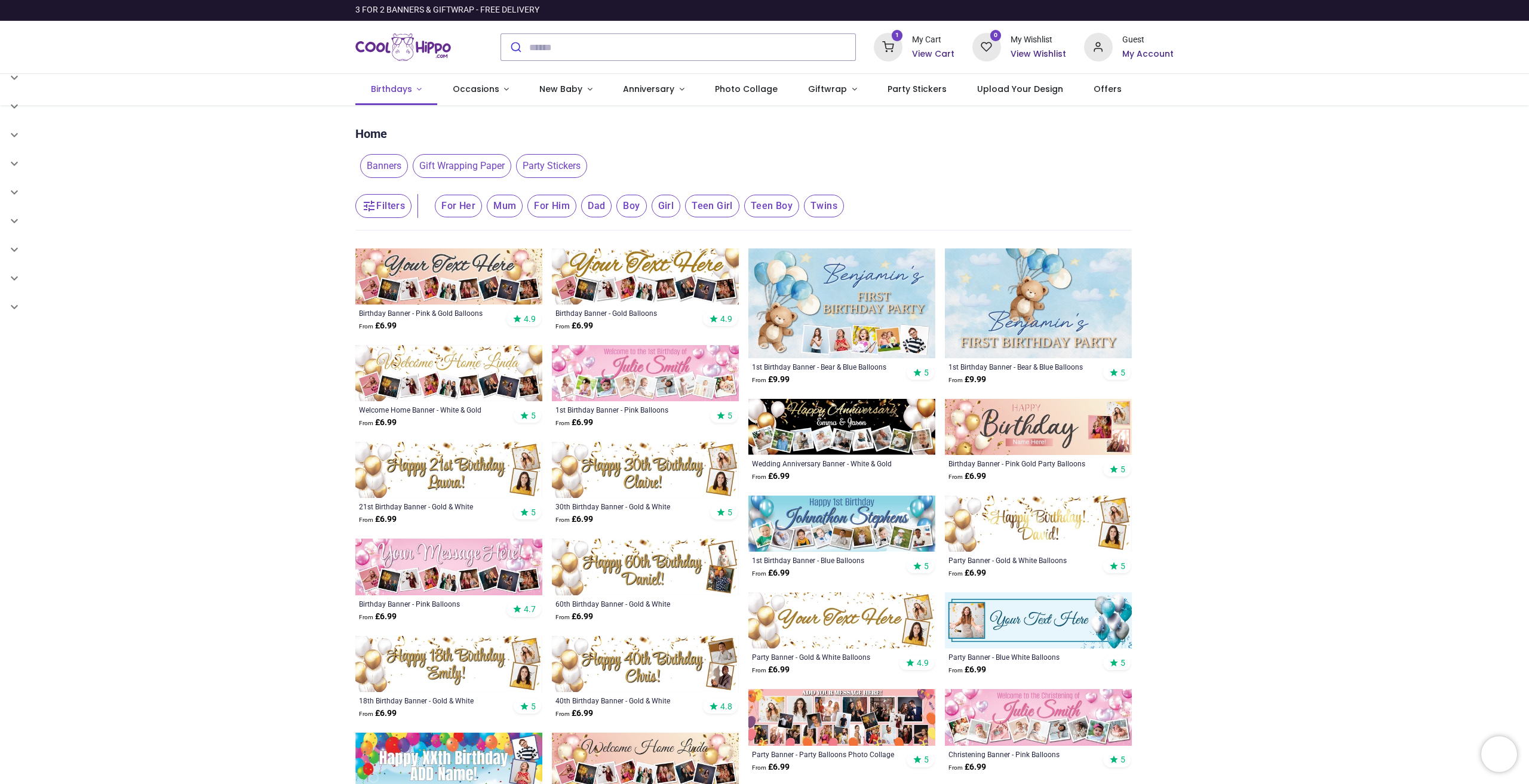
click at [421, 95] on link "Birthdays" at bounding box center [397, 89] width 82 height 31
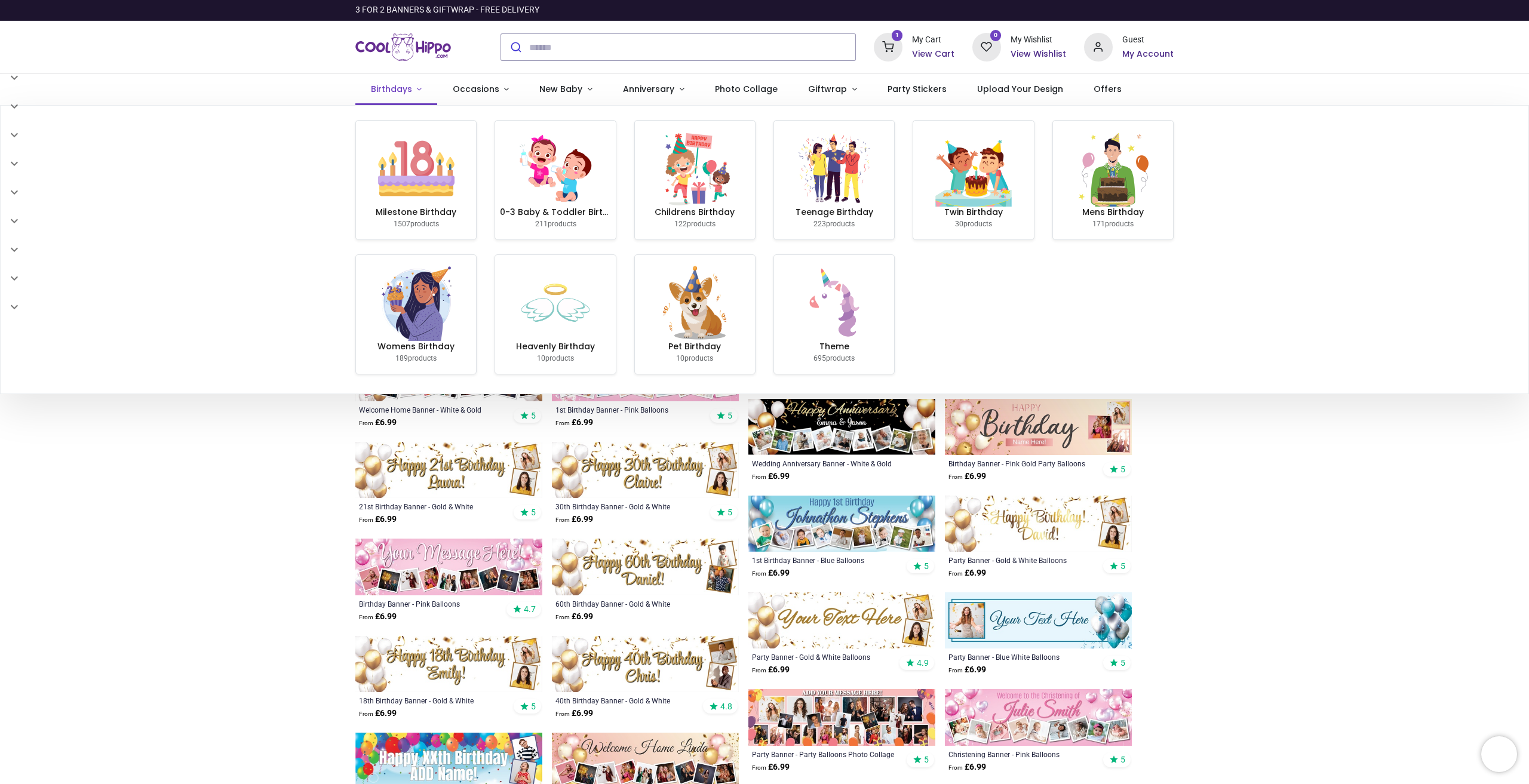
click at [421, 95] on link "Birthdays" at bounding box center [397, 89] width 82 height 31
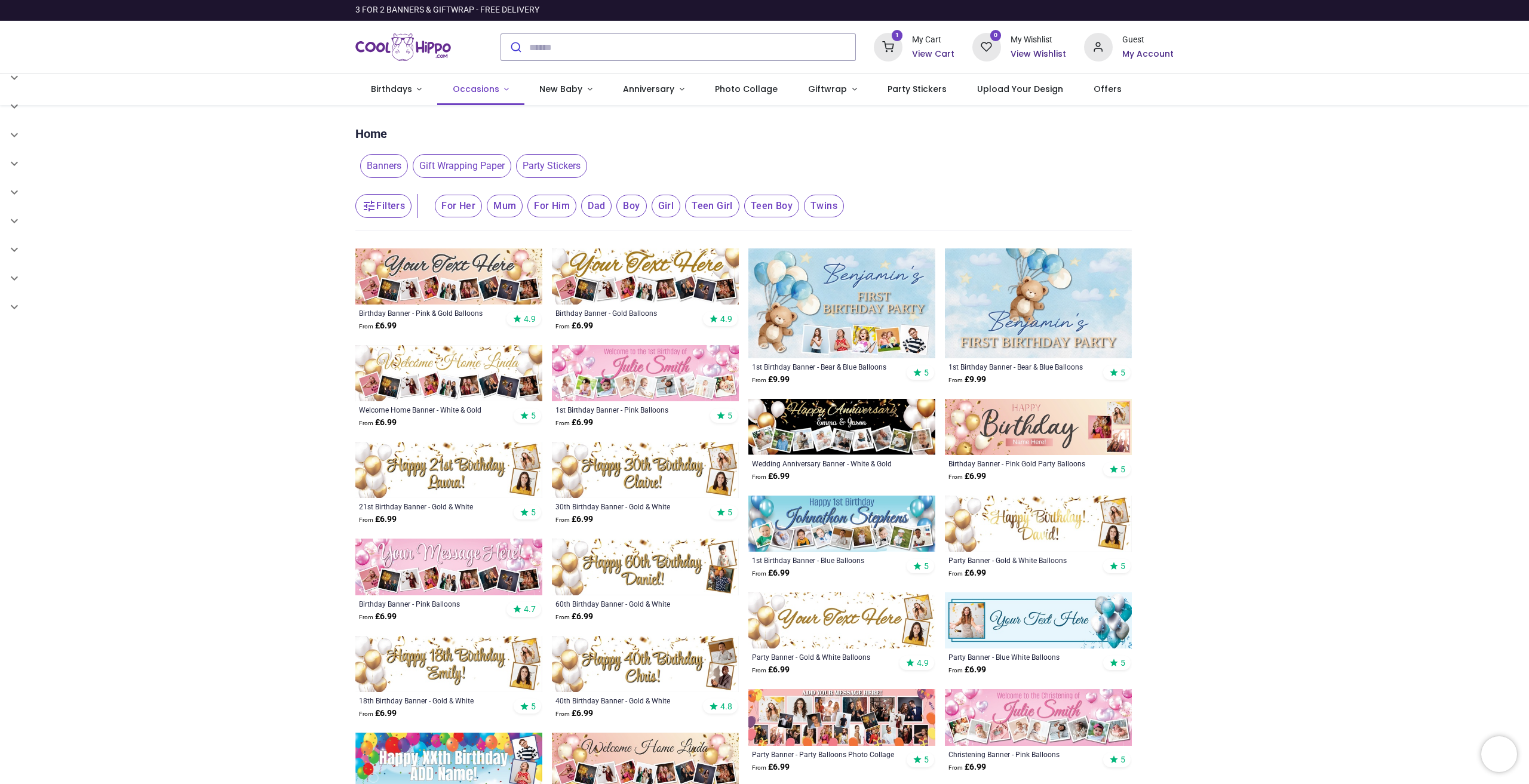
click at [480, 88] on span "Occasions" at bounding box center [476, 88] width 47 height 12
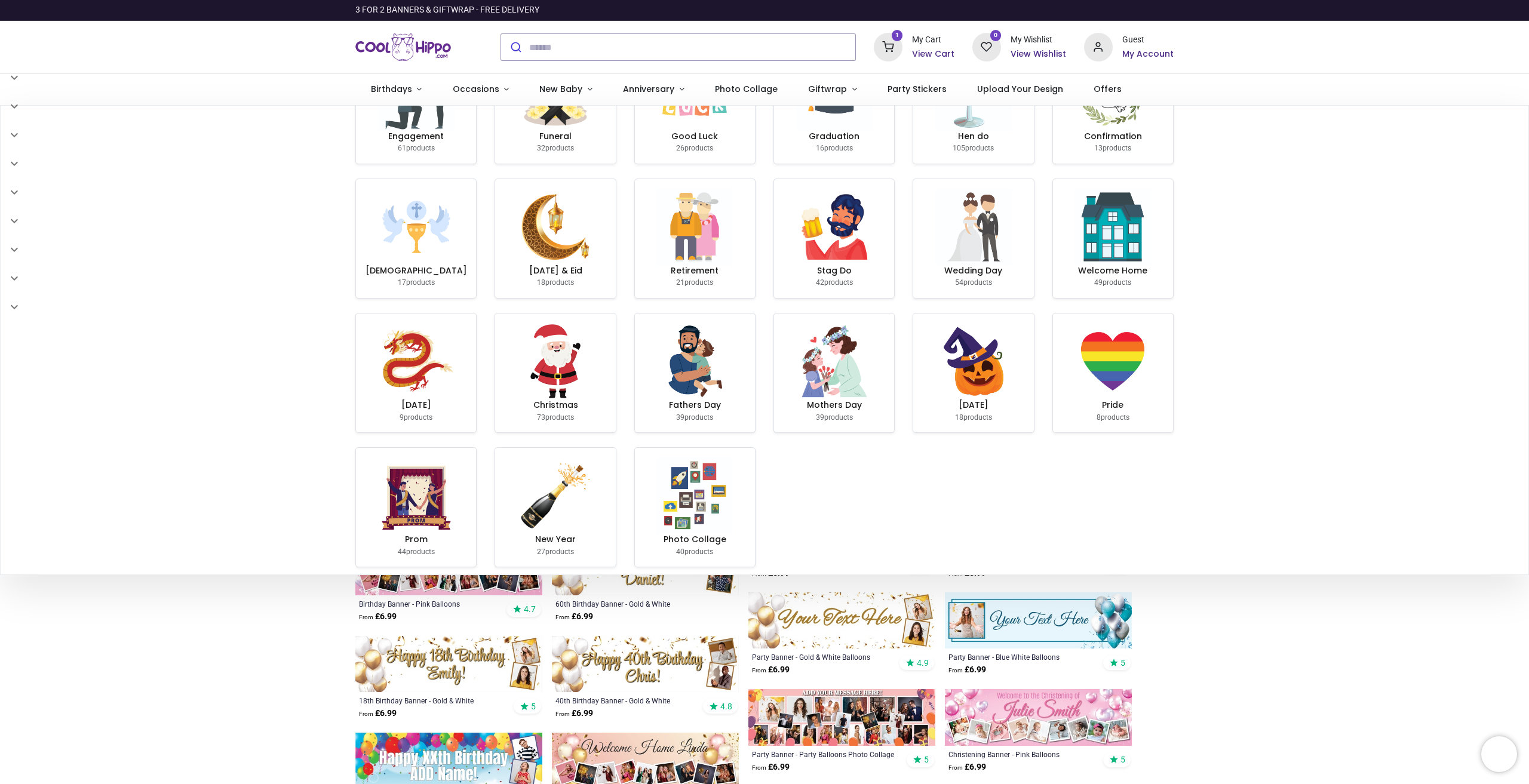
scroll to position [88, 0]
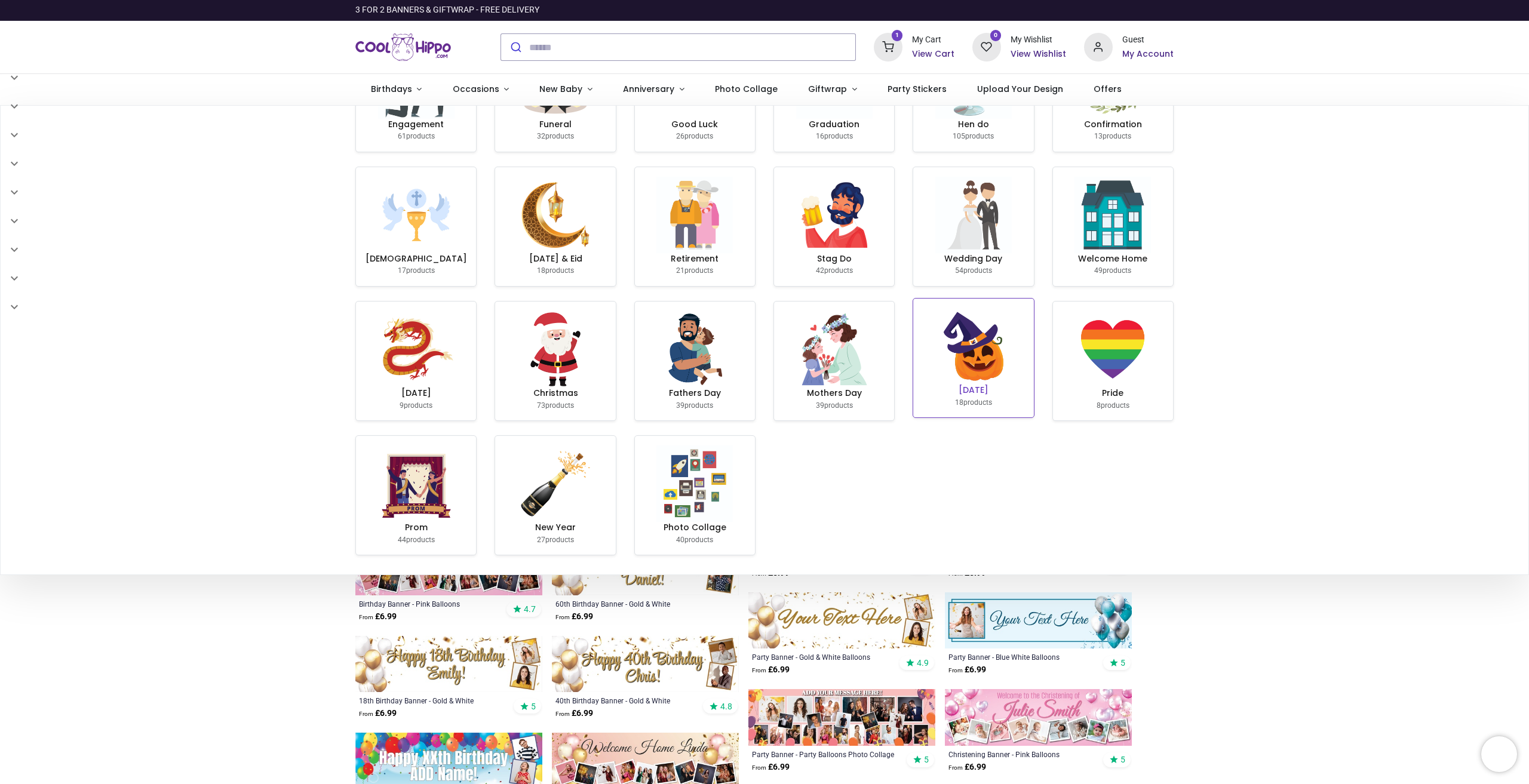
click at [939, 377] on img at bounding box center [974, 346] width 77 height 77
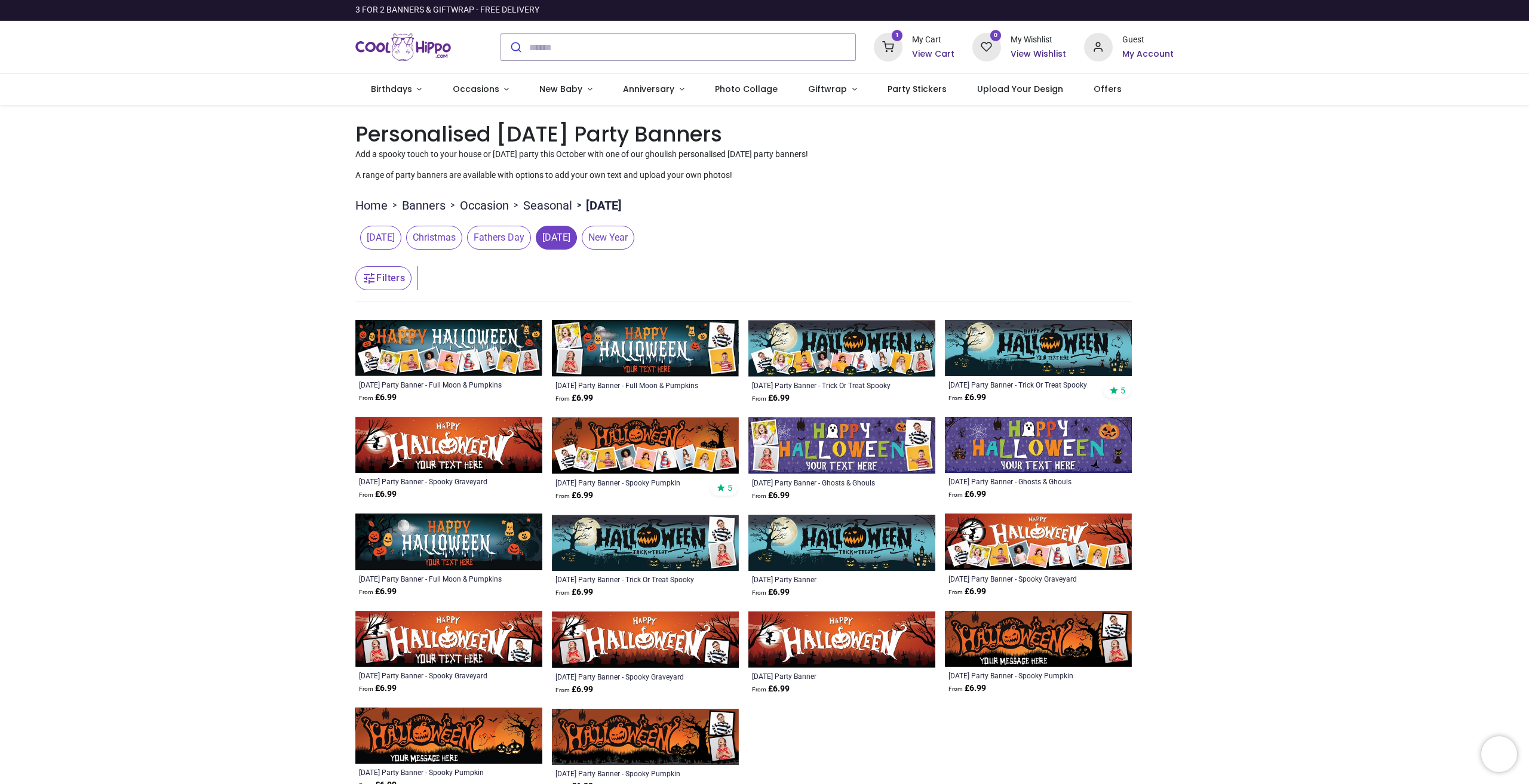
click at [926, 50] on h6 "View Cart" at bounding box center [933, 54] width 42 height 12
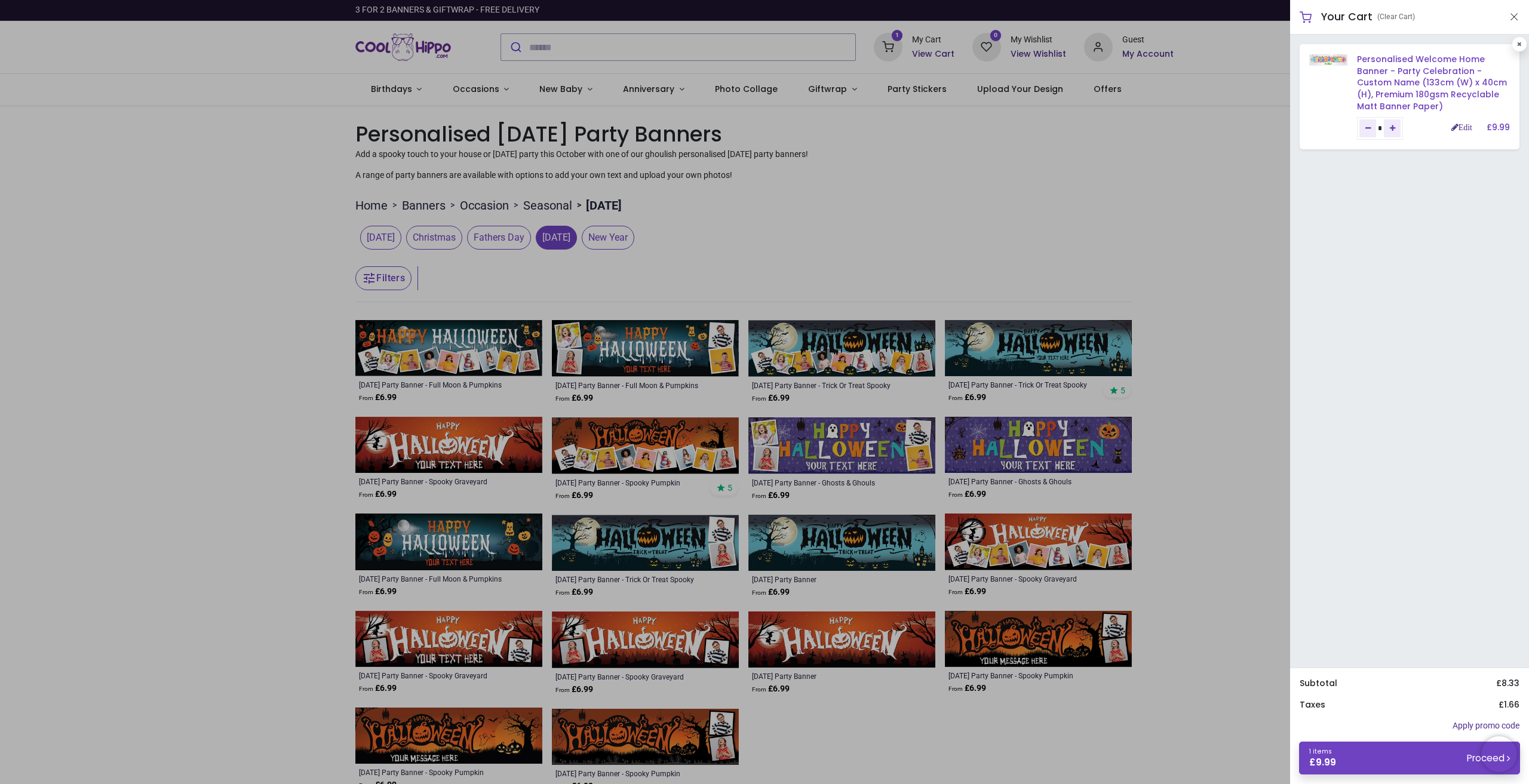
click at [1424, 86] on link "Personalised Welcome Home Banner - Party Celebration - Custom Name (133cm (W) x…" at bounding box center [1432, 83] width 150 height 59
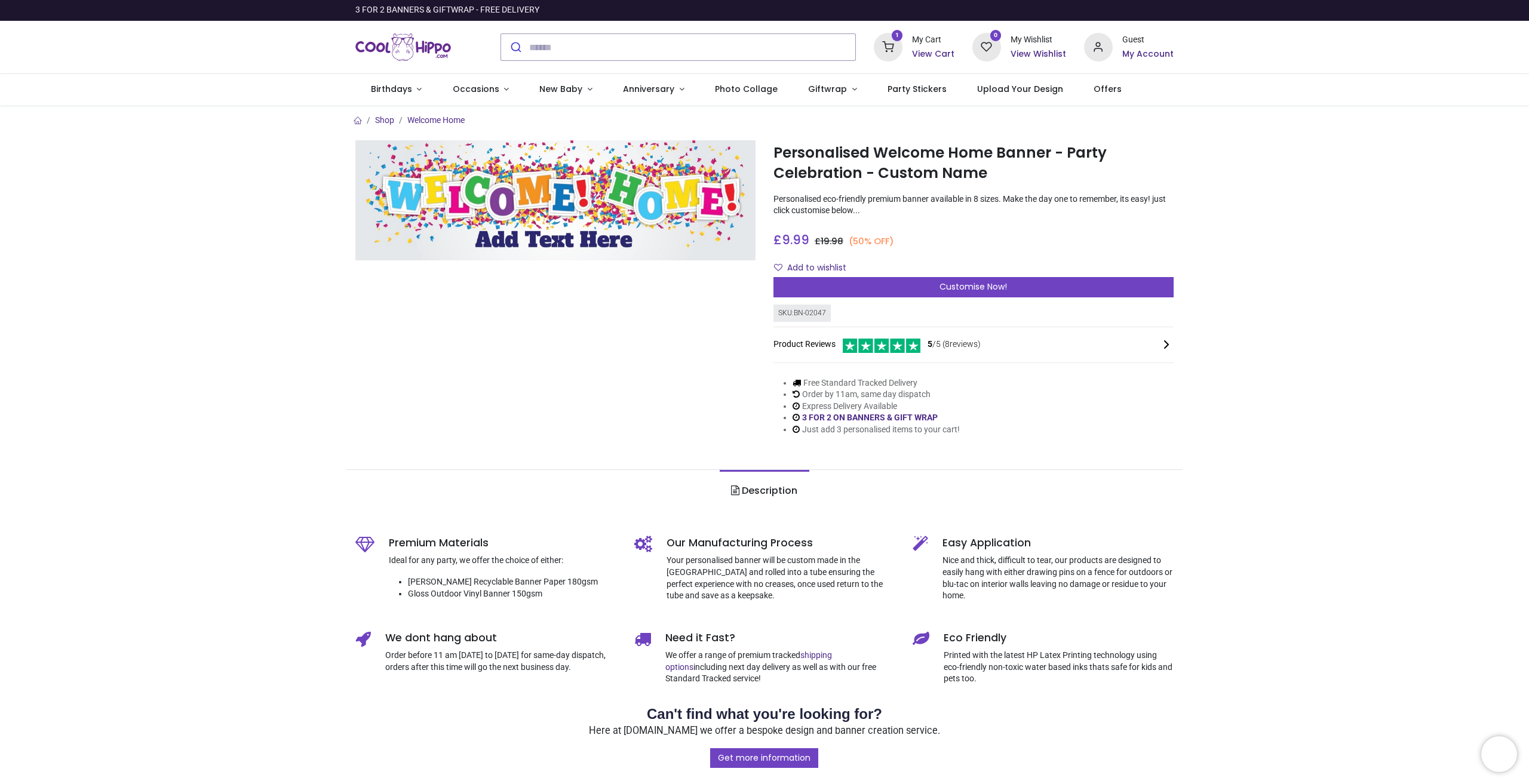
click at [921, 48] on h6 "View Cart" at bounding box center [933, 54] width 42 height 12
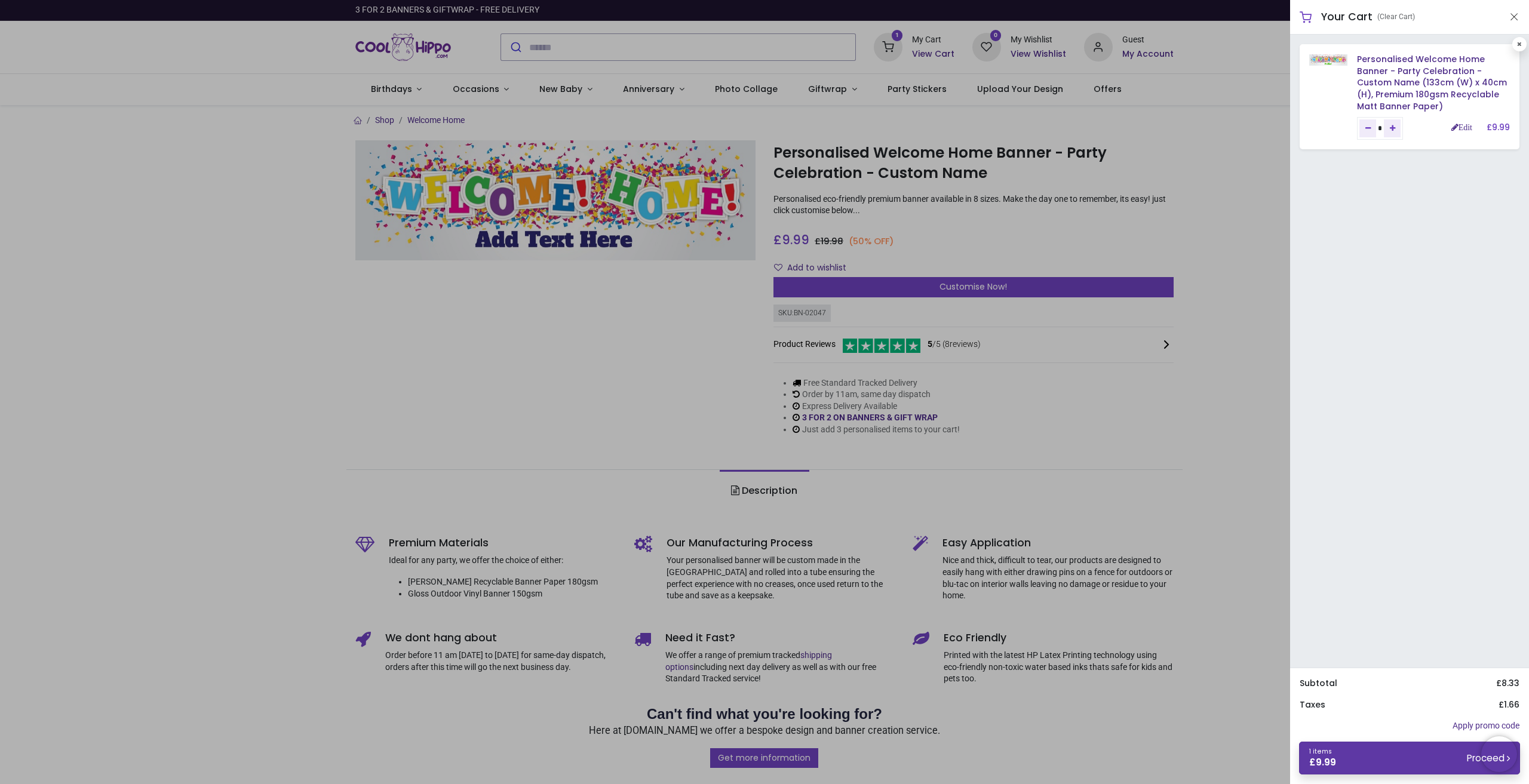
click at [1332, 763] on span "9.99" at bounding box center [1326, 762] width 20 height 12
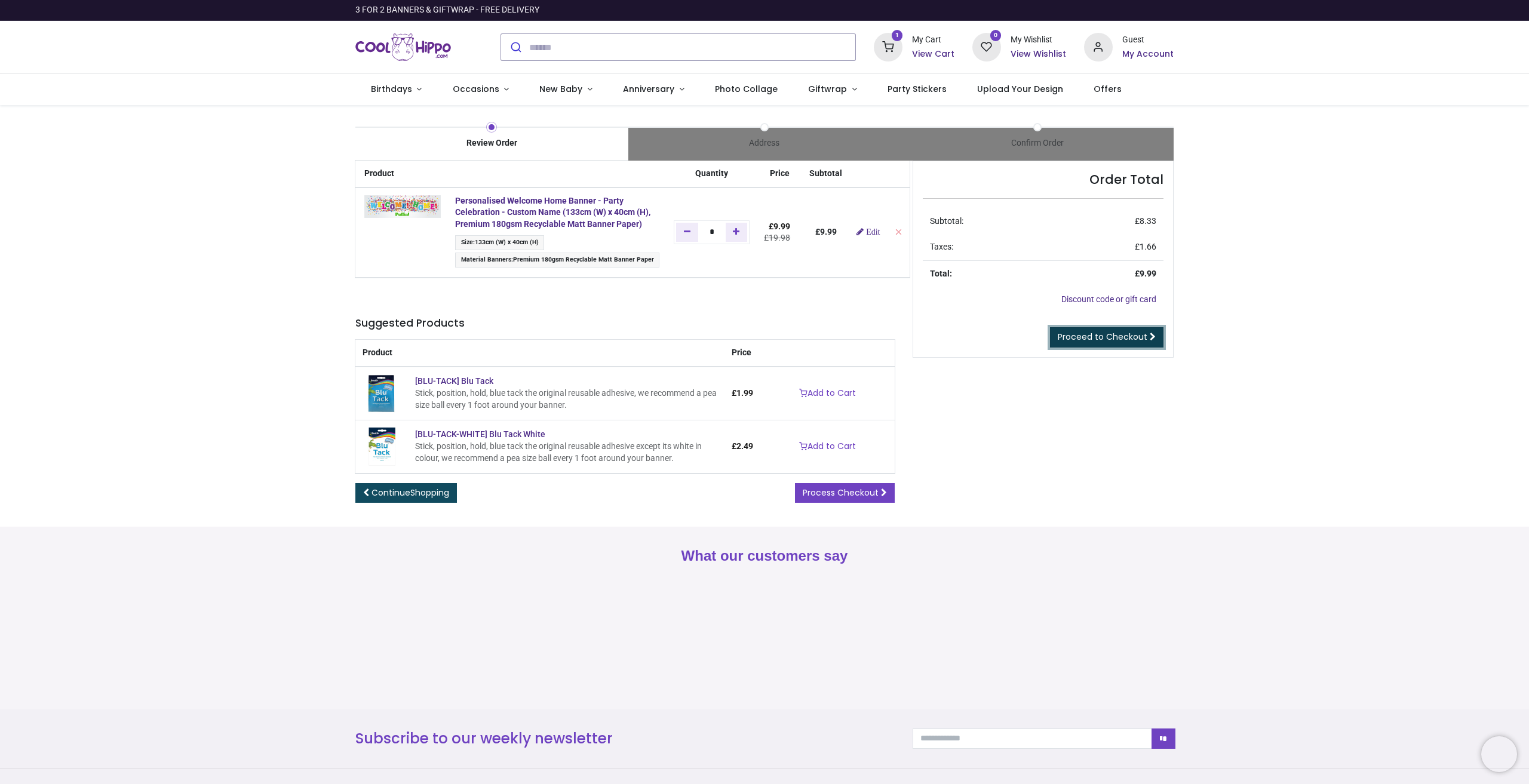
click at [1133, 337] on span "Proceed to Checkout" at bounding box center [1102, 336] width 89 height 12
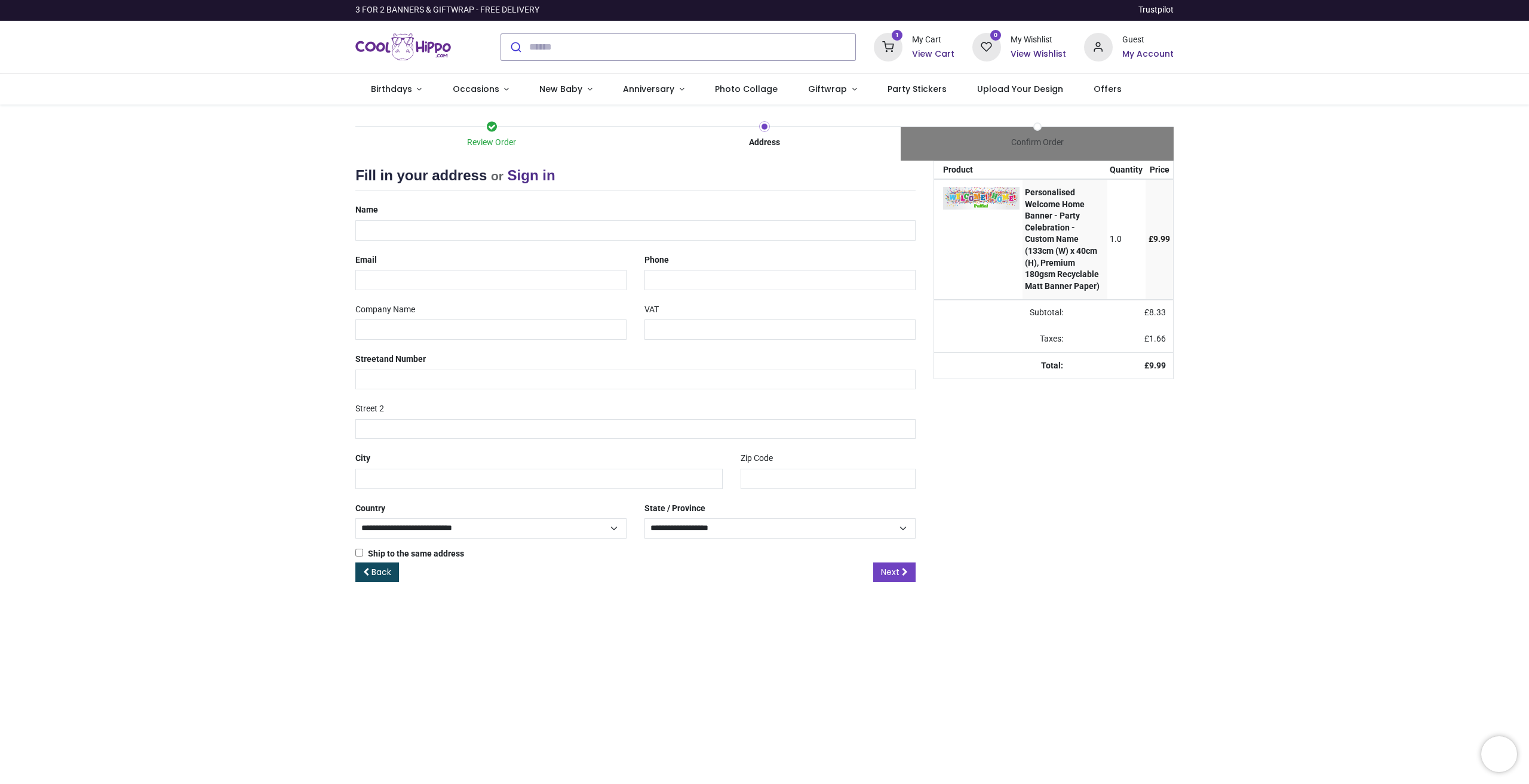
select select "***"
click at [506, 228] on input "text" at bounding box center [636, 230] width 560 height 20
type input "**********"
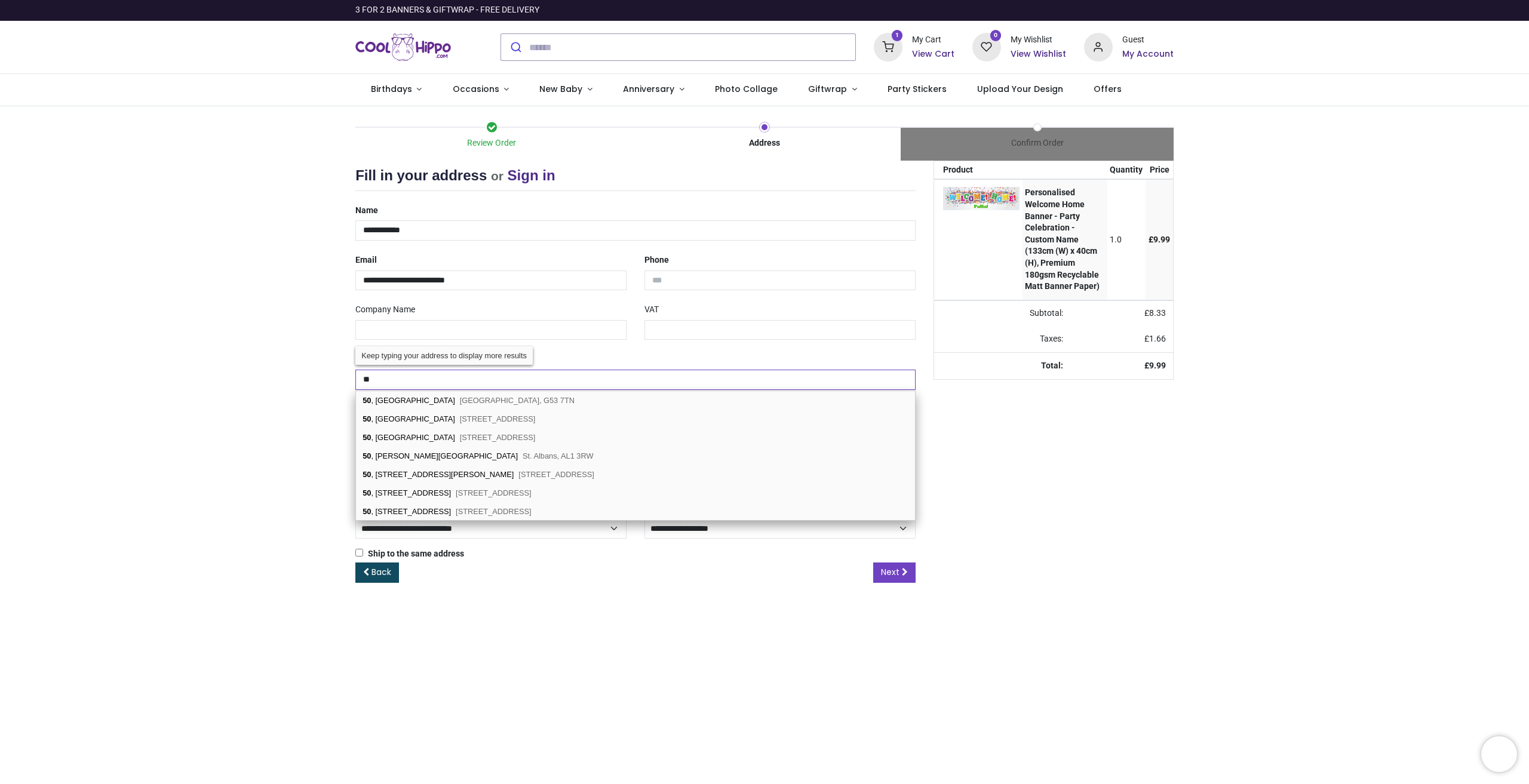
type input "*"
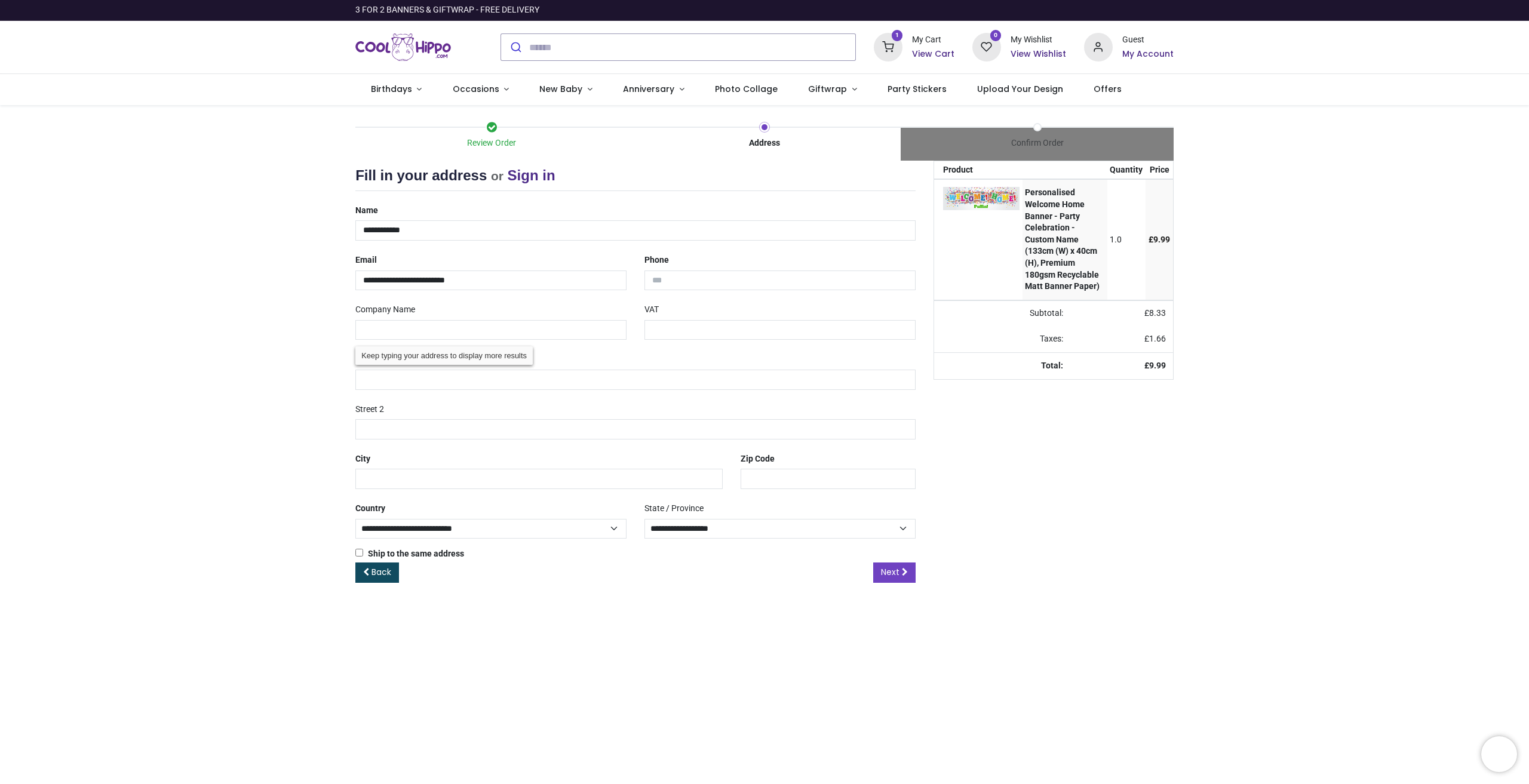
drag, startPoint x: 285, startPoint y: 321, endPoint x: 278, endPoint y: 320, distance: 7.1
click at [283, 321] on div "Review Order Address Confirm Order Your order: £ 9.99 Product Price 0" at bounding box center [764, 356] width 1529 height 502
click at [749, 486] on input "text" at bounding box center [827, 479] width 175 height 20
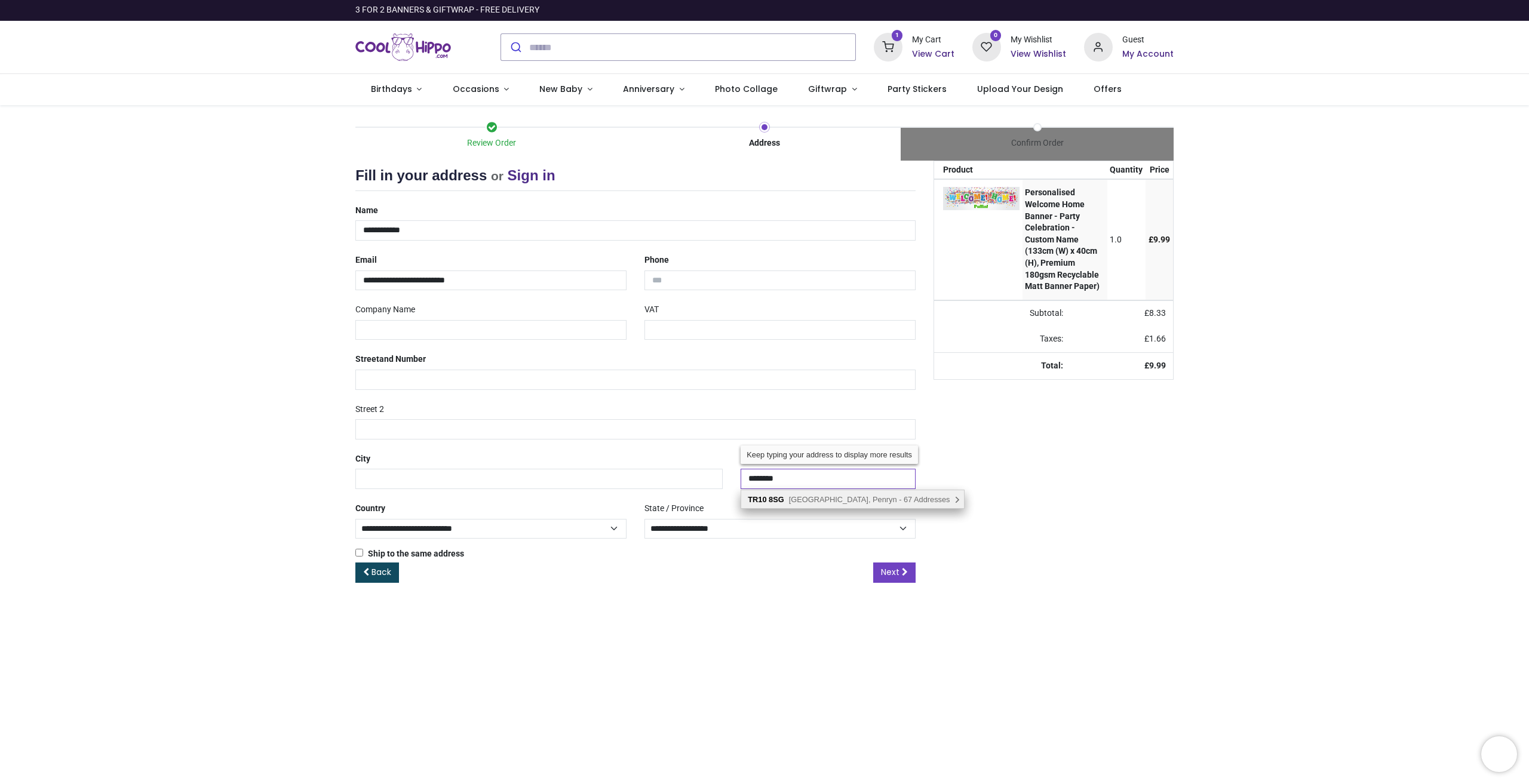
type input "********"
click at [767, 491] on div "TR10 8SG Calver Close, Penryn - 67 Addresses , There are multiple address optio…" at bounding box center [852, 499] width 222 height 18
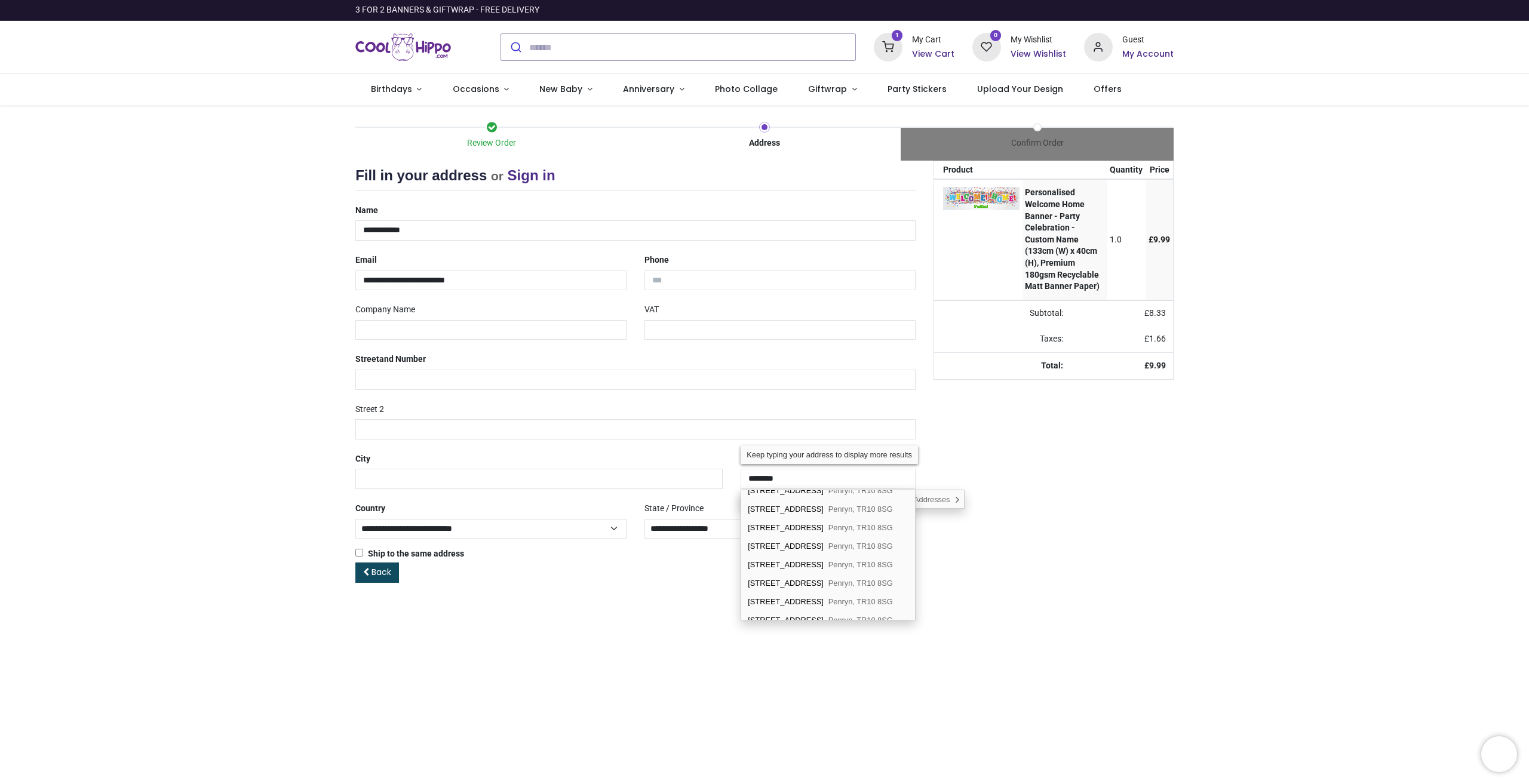
scroll to position [836, 0]
click at [779, 557] on div "50 Calver Close Penryn, TR10 8SG" at bounding box center [828, 551] width 174 height 18
type input "**********"
select select "***"
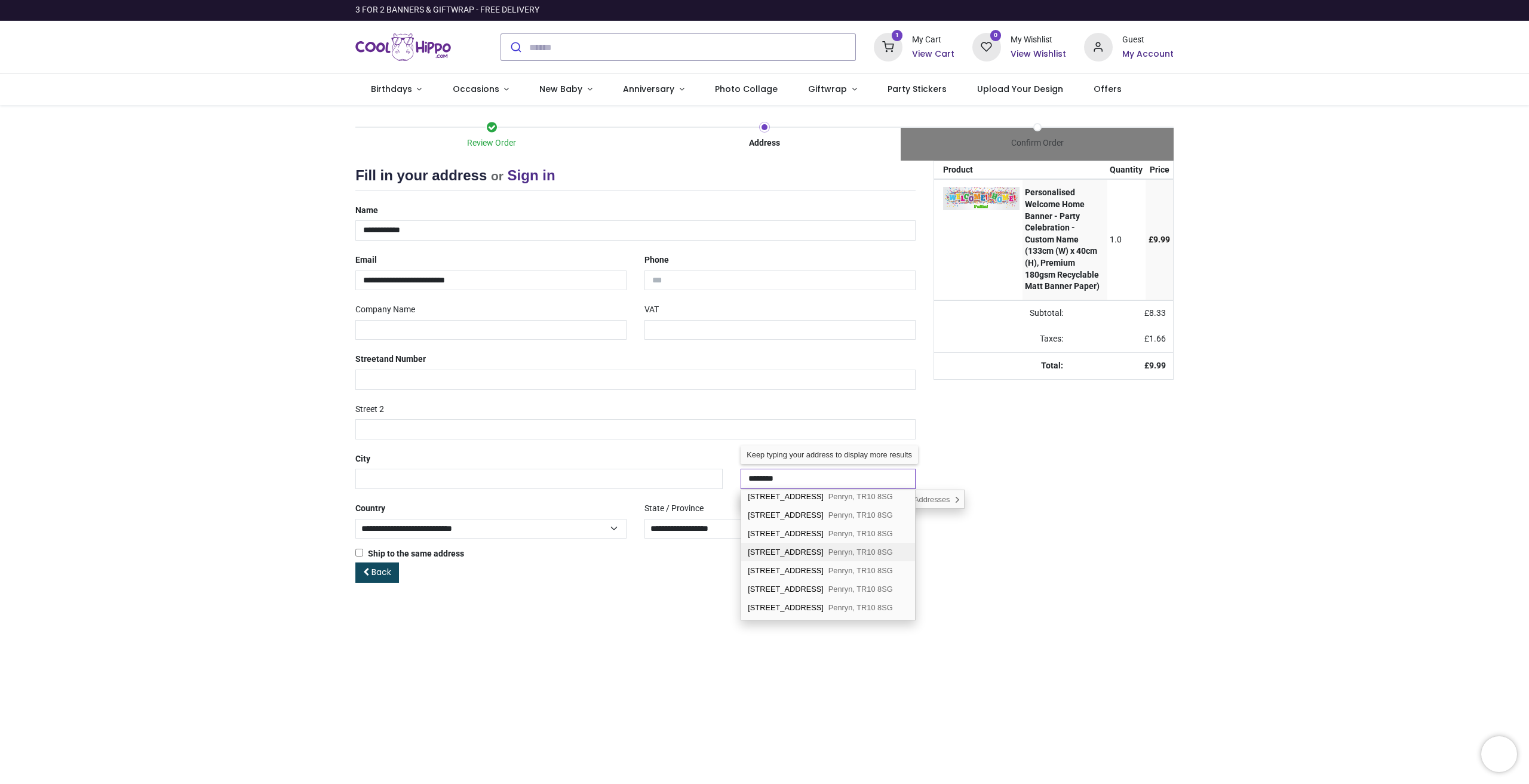
type input "******"
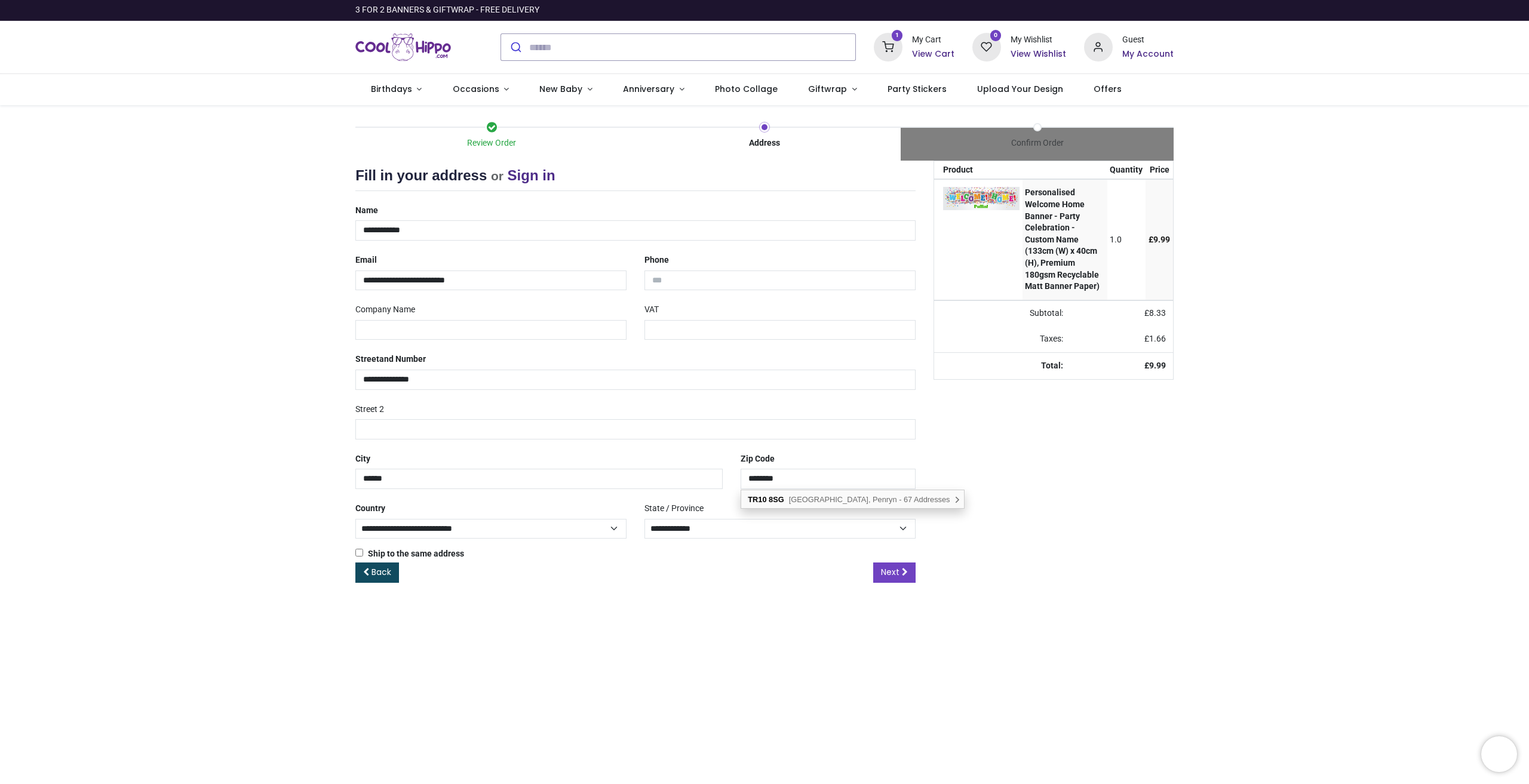
click at [668, 559] on div "Ship to the same address ( Your shipping address will be requested later)" at bounding box center [636, 554] width 560 height 12
click at [656, 339] on input "text" at bounding box center [780, 331] width 271 height 20
click at [650, 313] on label "VAT" at bounding box center [652, 310] width 15 height 20
click at [886, 568] on span "Next" at bounding box center [890, 572] width 18 height 12
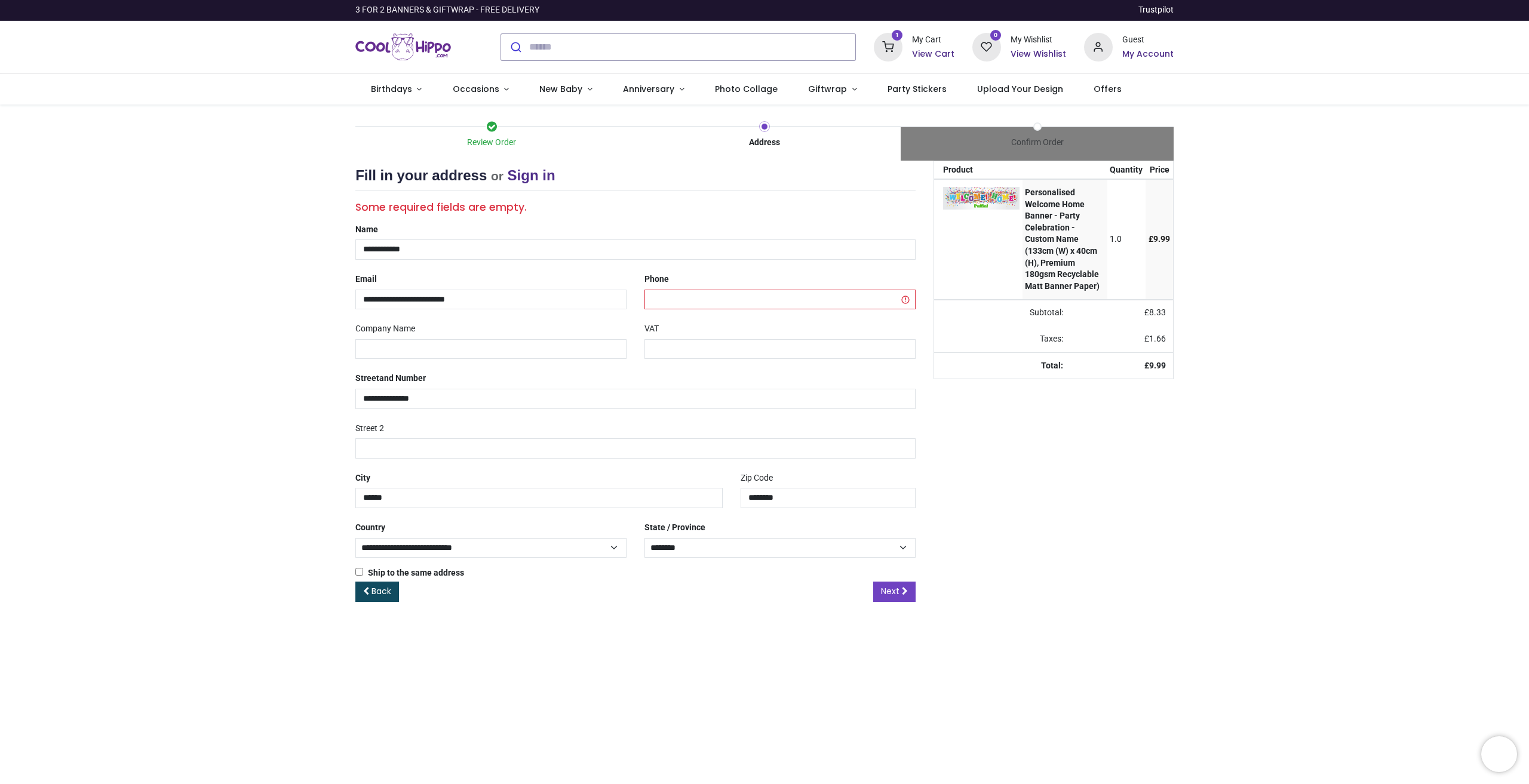
select select "***"
click at [710, 298] on input "tel" at bounding box center [780, 300] width 271 height 20
type input "**********"
click at [893, 587] on span "Next" at bounding box center [890, 592] width 18 height 12
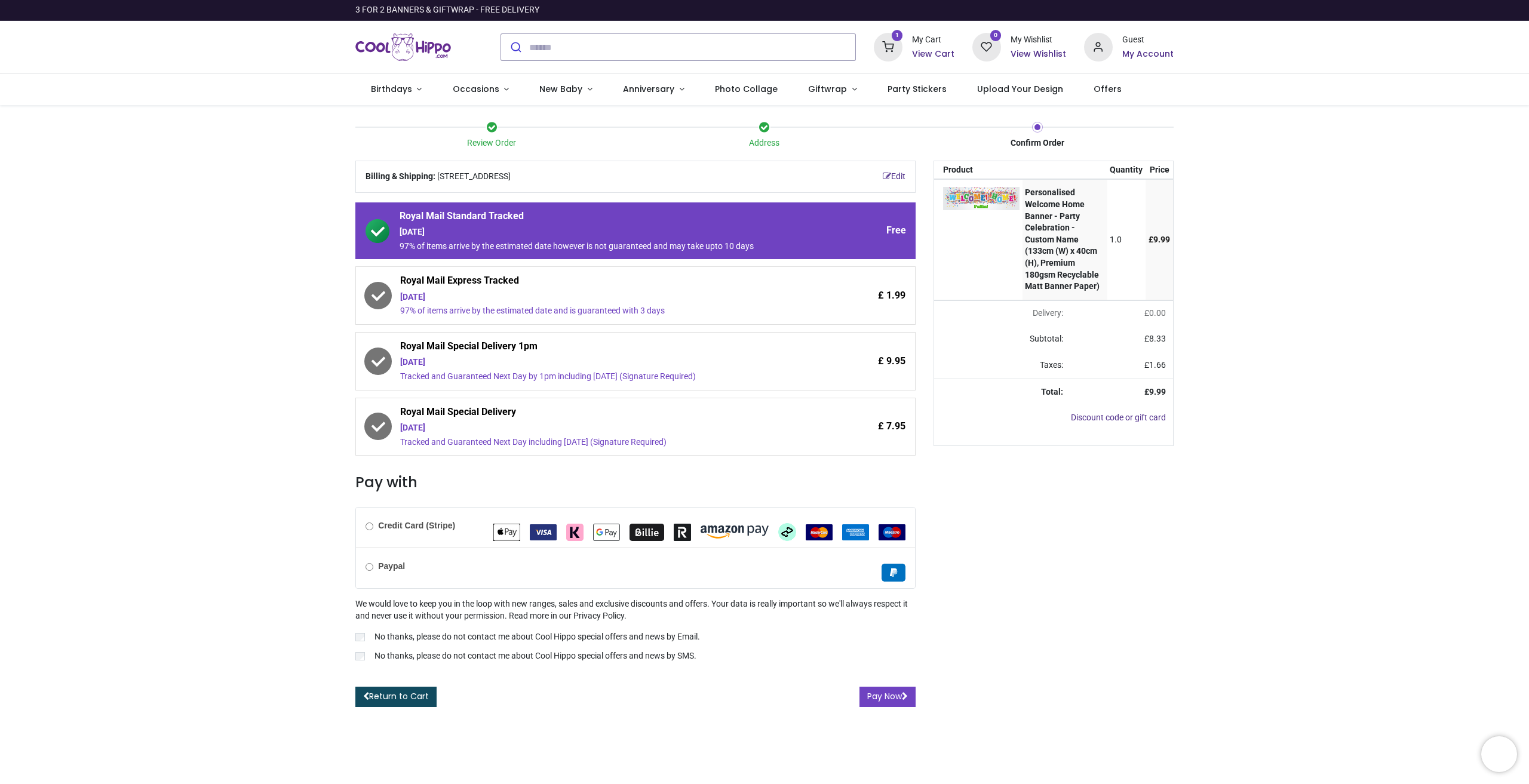
click at [400, 572] on label "Paypal" at bounding box center [386, 567] width 40 height 12
click at [880, 696] on button "Pay Now" at bounding box center [887, 697] width 56 height 20
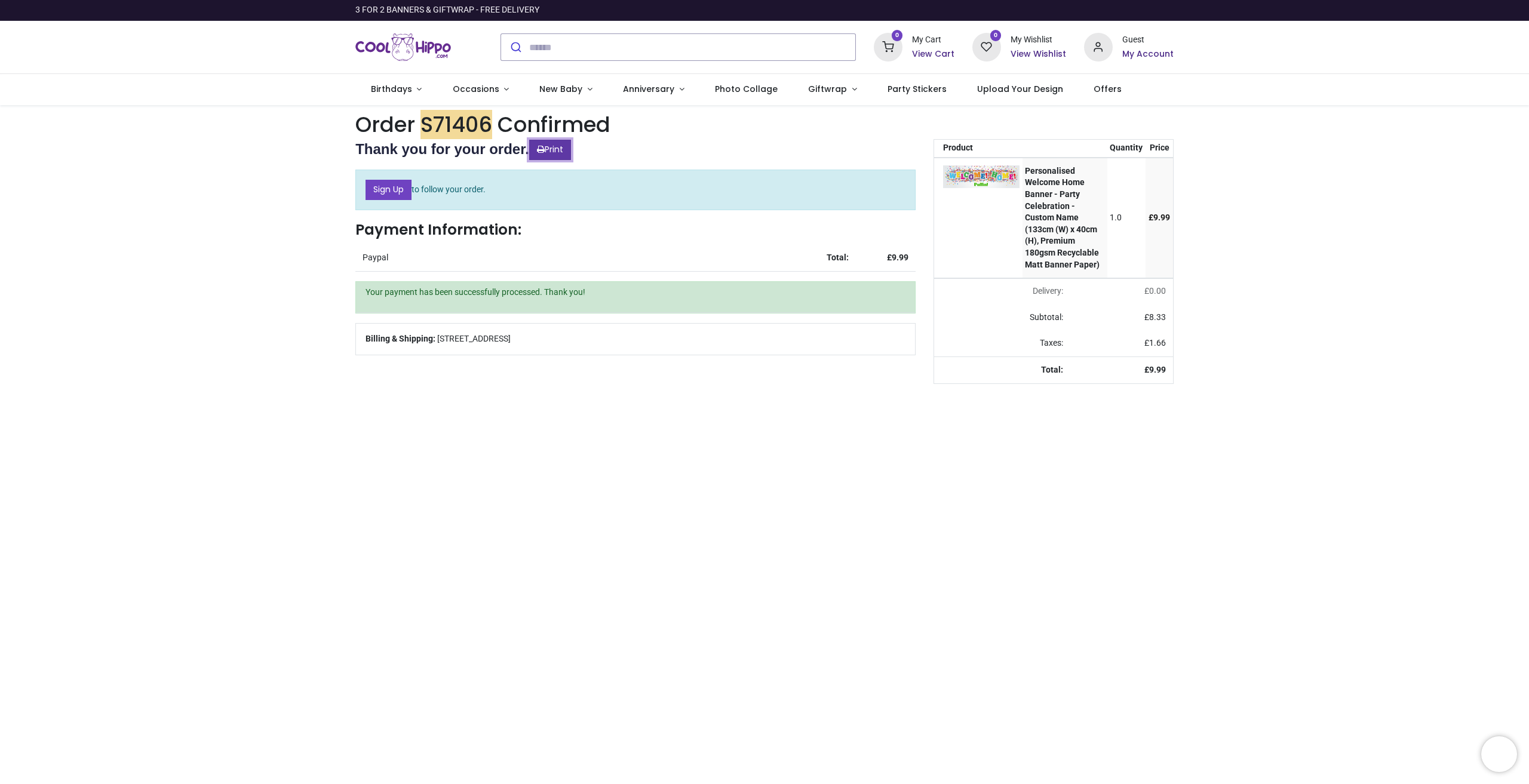
click at [558, 142] on link "Print" at bounding box center [549, 150] width 42 height 20
click at [557, 144] on link "Print" at bounding box center [549, 150] width 42 height 20
click at [536, 143] on link "Print" at bounding box center [549, 150] width 42 height 20
